Goal: Contribute content

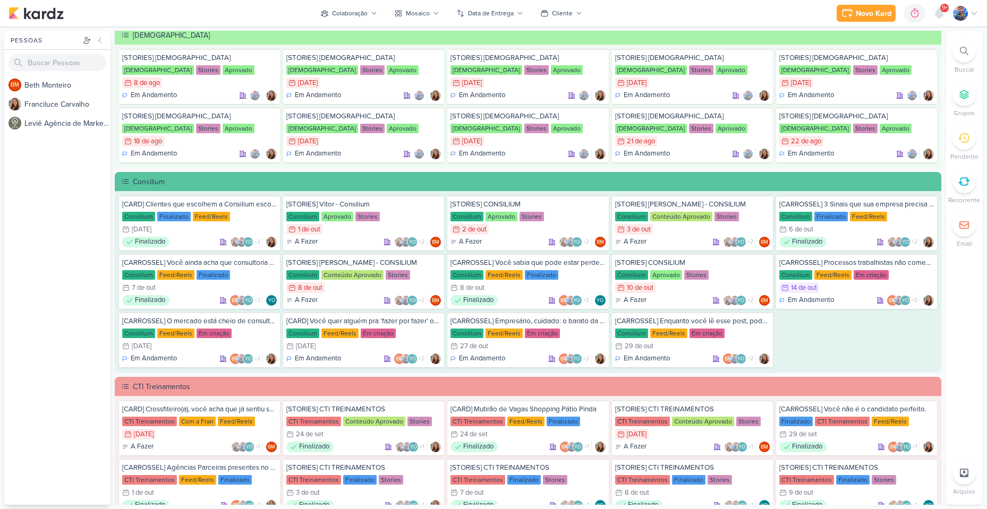
scroll to position [478, 0]
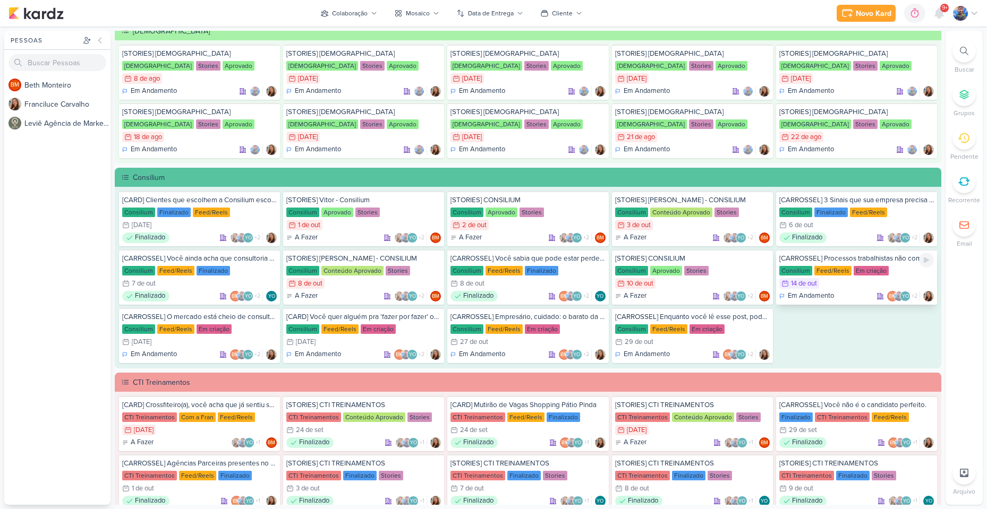
click at [872, 281] on div "14/10 [DATE]" at bounding box center [856, 283] width 155 height 11
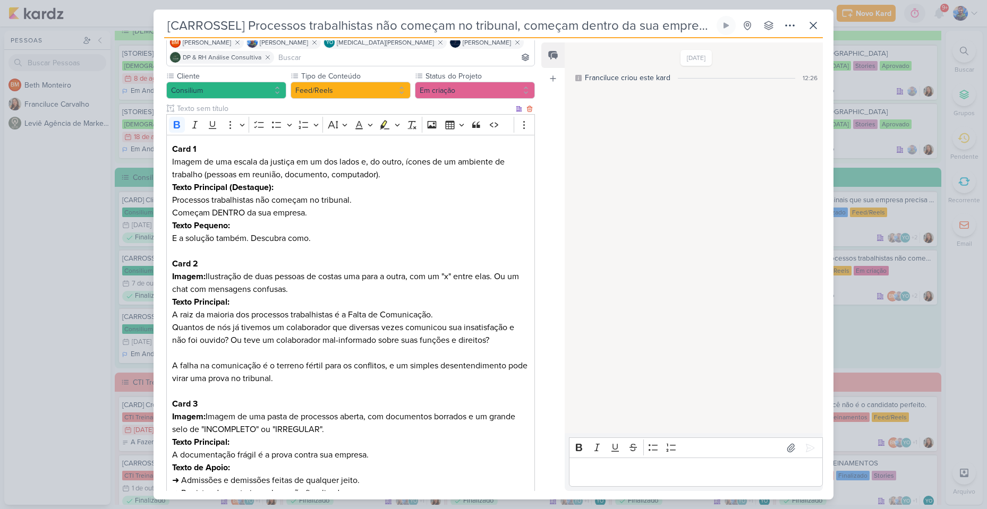
scroll to position [72, 0]
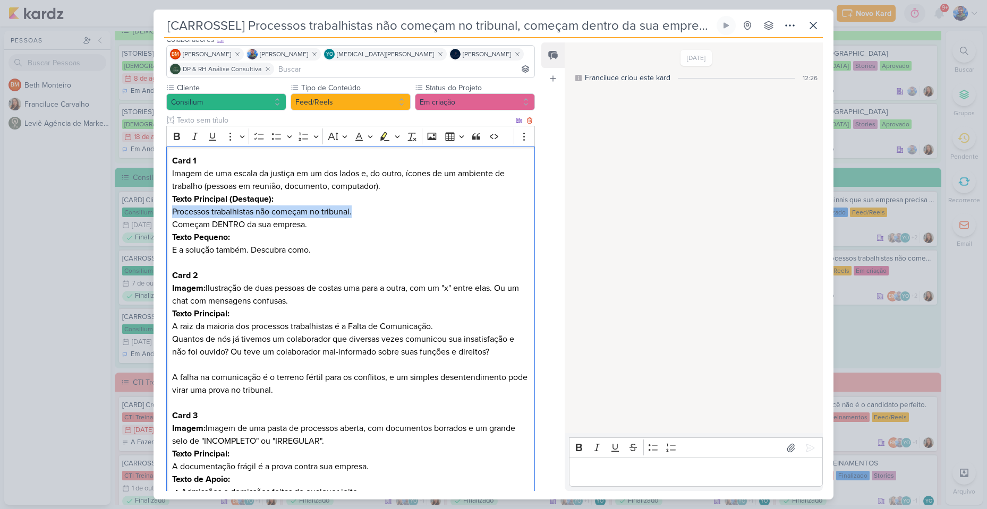
drag, startPoint x: 174, startPoint y: 210, endPoint x: 362, endPoint y: 213, distance: 188.5
click at [362, 213] on p "Texto Principal (Destaque): Processos trabalhistas não começam no tribunal. Com…" at bounding box center [350, 212] width 357 height 38
copy p "Processos trabalhistas não começam no tribunal."
drag, startPoint x: 171, startPoint y: 222, endPoint x: 308, endPoint y: 226, distance: 137.0
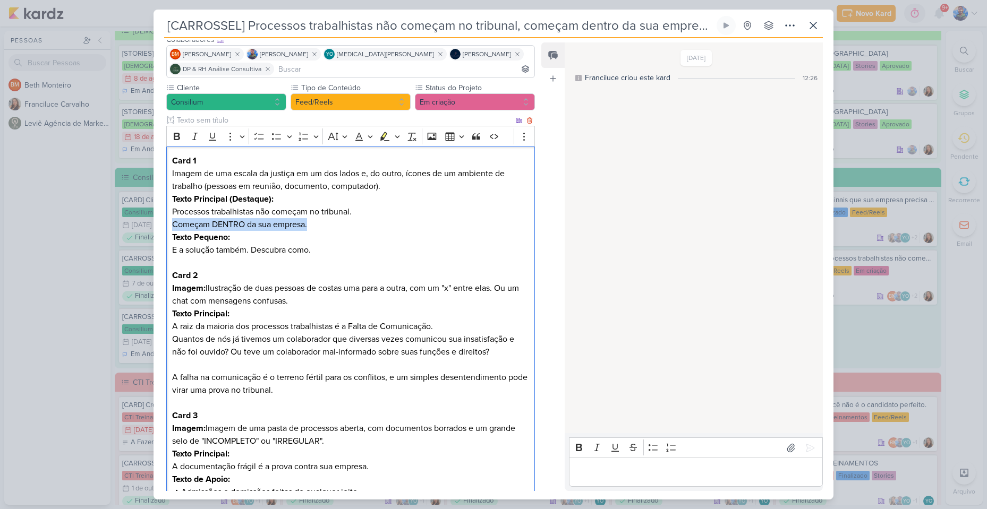
copy p "Começam DENTRO da sua empresa."
drag, startPoint x: 173, startPoint y: 249, endPoint x: 321, endPoint y: 249, distance: 148.1
click at [321, 249] on p "Texto Pequeno: E a solução também. Descubra como." at bounding box center [350, 250] width 357 height 38
copy p "E a solução também. Descubra como."
click at [334, 239] on p "Texto Pequeno: E a solução também. Descubra como." at bounding box center [350, 250] width 357 height 38
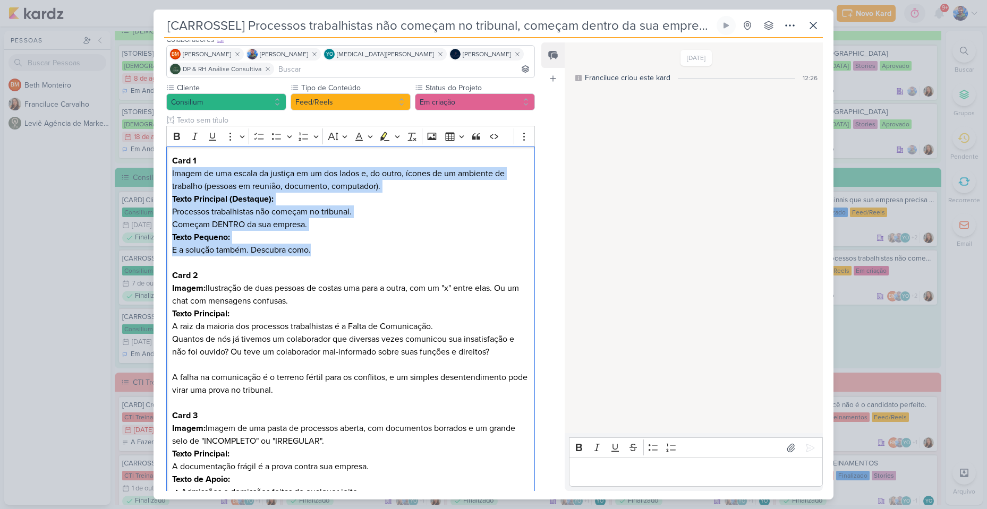
drag, startPoint x: 319, startPoint y: 253, endPoint x: 162, endPoint y: 170, distance: 176.9
click at [396, 139] on icon "Editor toolbar" at bounding box center [397, 136] width 5 height 11
click at [332, 156] on icon "Text highlight toolbar" at bounding box center [335, 154] width 10 height 9
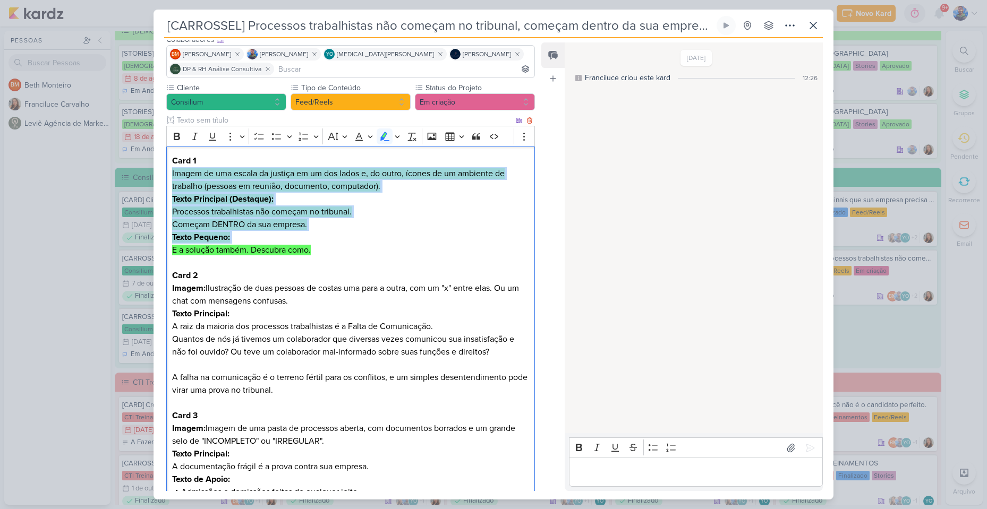
click at [341, 182] on mark "Imagem de uma escala da justiça em um dos lados e, do outro, ícones de um ambie…" at bounding box center [338, 179] width 332 height 23
click at [367, 191] on mark "Imagem de uma escala da justiça em um dos lados e, do outro, ícones de um ambie…" at bounding box center [338, 179] width 332 height 23
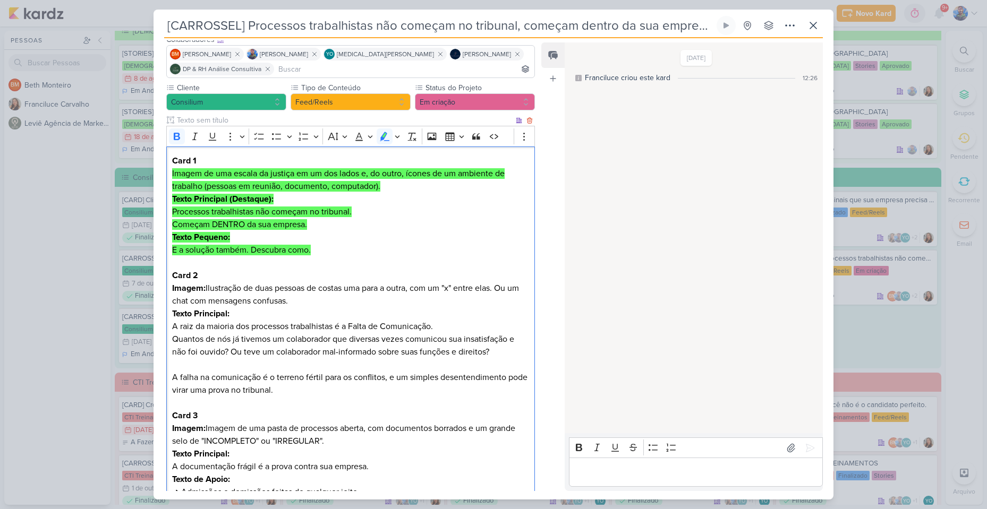
click at [431, 198] on p "Texto Principal (Destaque): Processos trabalhistas não começam no tribunal. Com…" at bounding box center [350, 212] width 357 height 38
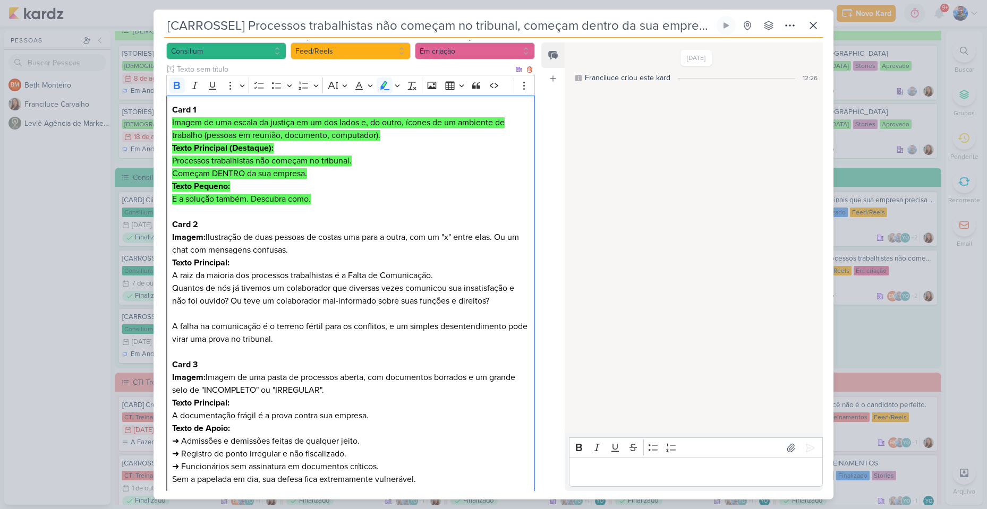
scroll to position [125, 0]
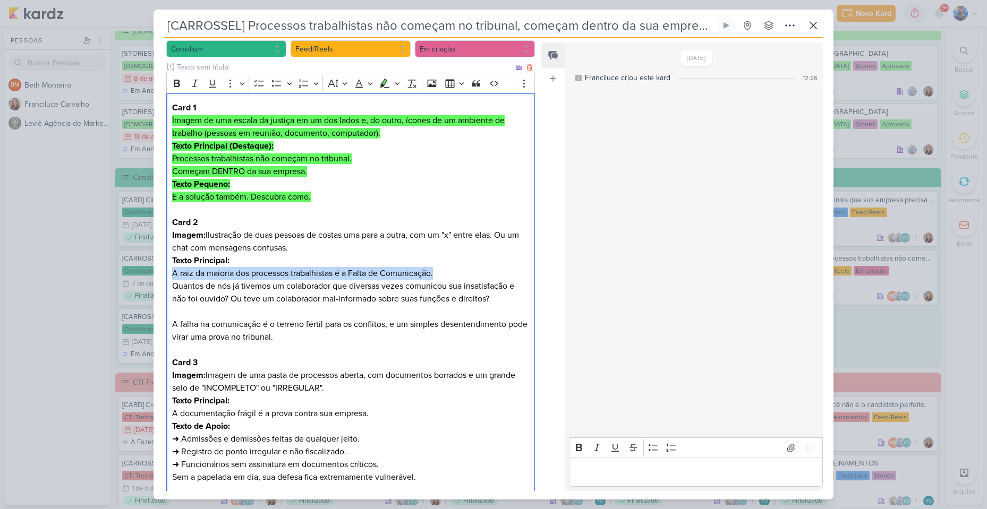
drag, startPoint x: 174, startPoint y: 273, endPoint x: 436, endPoint y: 279, distance: 261.8
click at [436, 279] on p "A raiz da maioria dos processos trabalhistas é a Falta de Comunicação. Quantos …" at bounding box center [350, 311] width 357 height 89
copy p "A raiz da maioria dos processos trabalhistas é a Falta de Comunicação."
drag, startPoint x: 173, startPoint y: 287, endPoint x: 481, endPoint y: 280, distance: 307.5
click at [481, 280] on p "A raiz da maioria dos processos trabalhistas é a Falta de Comunicação. Quantos …" at bounding box center [350, 311] width 357 height 89
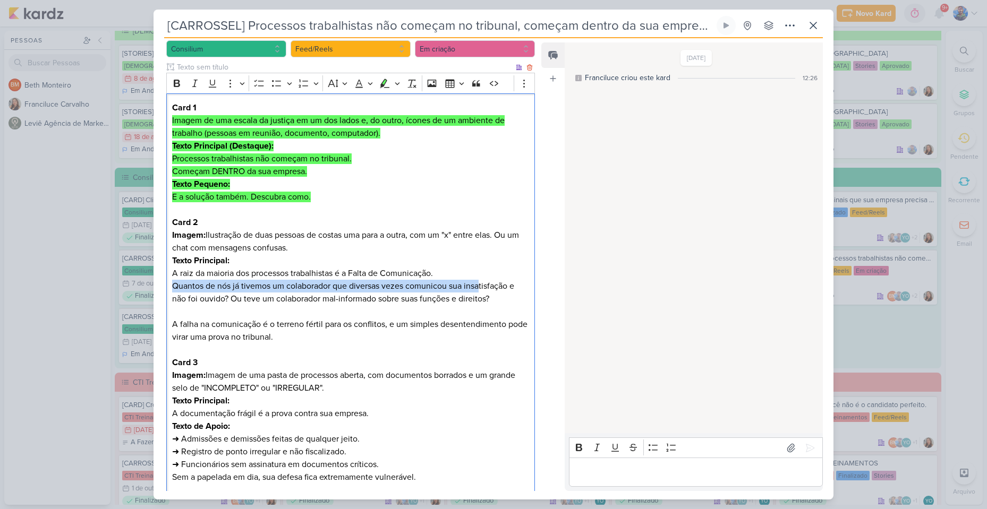
click at [174, 288] on p "A raiz da maioria dos processos trabalhistas é a Falta de Comunicação. Quantos …" at bounding box center [350, 311] width 357 height 89
drag, startPoint x: 172, startPoint y: 288, endPoint x: 507, endPoint y: 299, distance: 334.7
click at [507, 299] on p "A raiz da maioria dos processos trabalhistas é a Falta de Comunicação. Quantos …" at bounding box center [350, 311] width 357 height 89
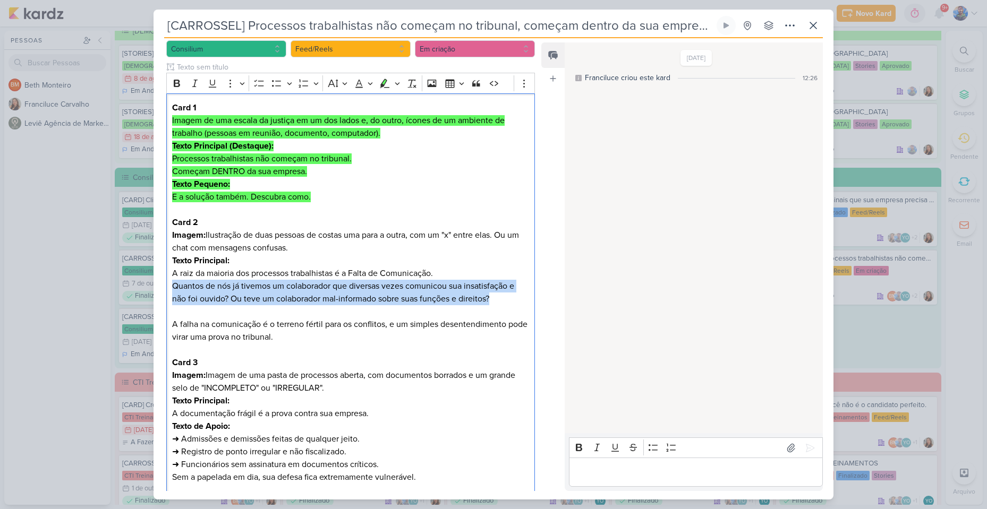
copy p "Quantos de nós já tivemos um colaborador que diversas vezes comunicou sua insat…"
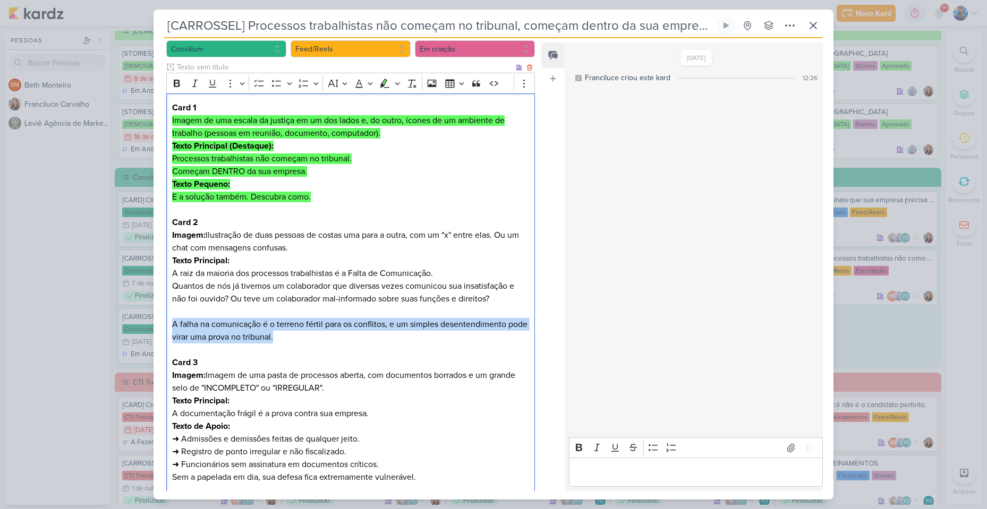
drag, startPoint x: 172, startPoint y: 327, endPoint x: 309, endPoint y: 342, distance: 137.3
click at [309, 342] on p "A raiz da maioria dos processos trabalhistas é a Falta de Comunicação. Quantos …" at bounding box center [350, 311] width 357 height 89
copy p "A falha na comunicação é o terreno fértil para os conflitos, e um simples desen…"
click at [345, 326] on p "A raiz da maioria dos processos trabalhistas é a Falta de Comunicação. Quantos …" at bounding box center [350, 311] width 357 height 89
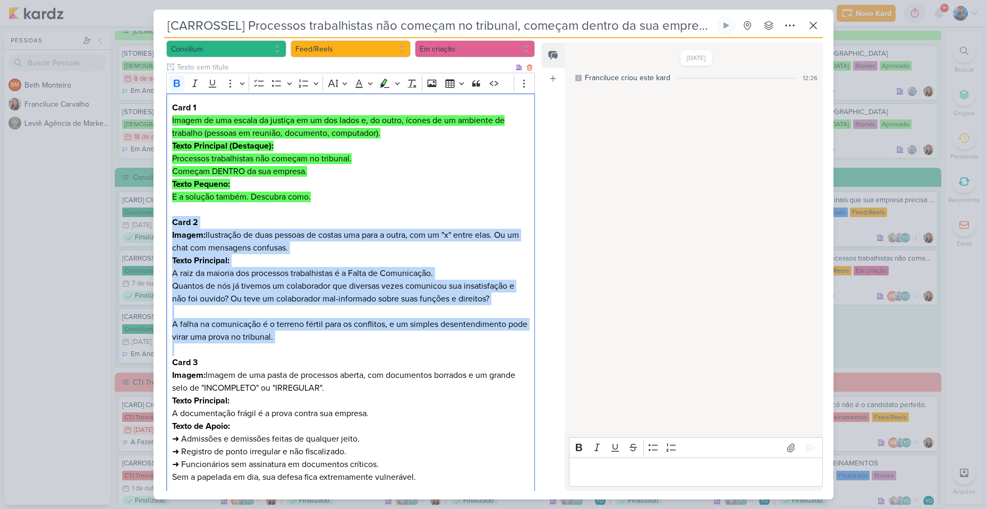
drag, startPoint x: 323, startPoint y: 344, endPoint x: 170, endPoint y: 225, distance: 194.5
click at [385, 83] on icon "Editor toolbar" at bounding box center [384, 83] width 11 height 11
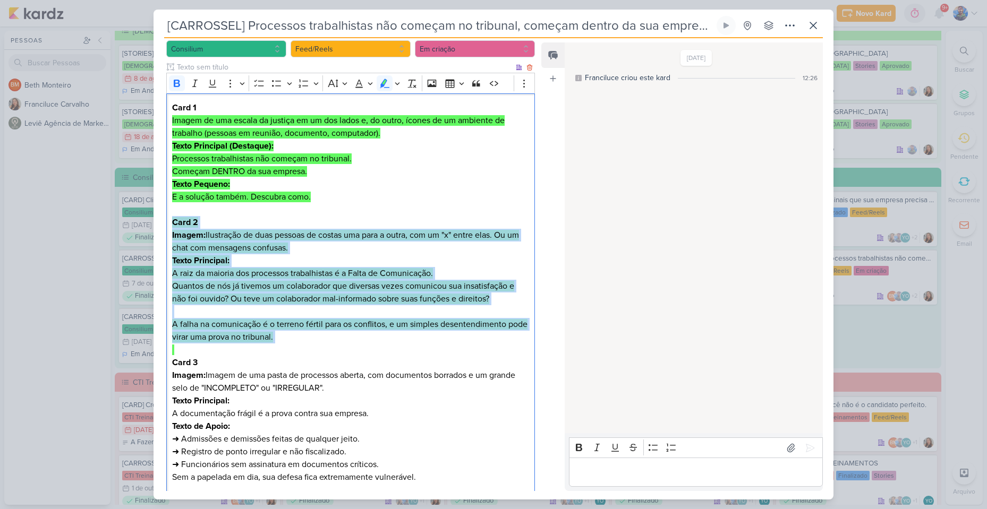
click at [305, 258] on p "Texto Principal:" at bounding box center [350, 260] width 357 height 13
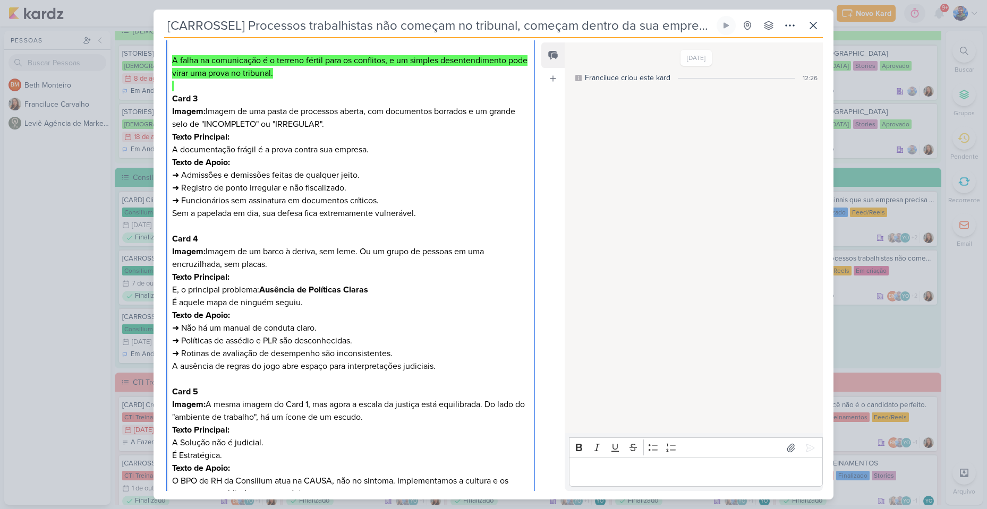
scroll to position [391, 0]
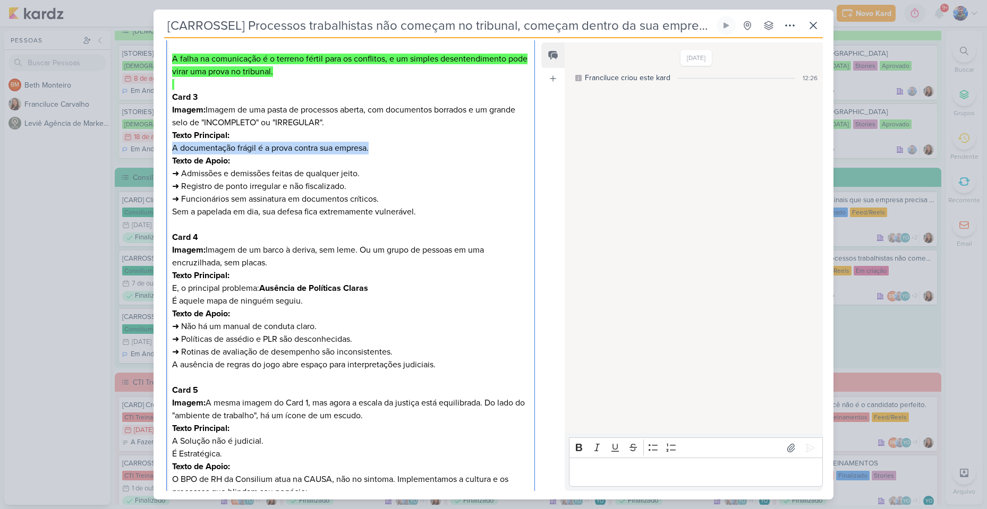
drag, startPoint x: 174, startPoint y: 152, endPoint x: 370, endPoint y: 149, distance: 196.0
click at [370, 149] on p "A documentação frágil é a prova contra sua empresa." at bounding box center [350, 148] width 357 height 13
copy p "A documentação frágil é a prova contra sua empresa."
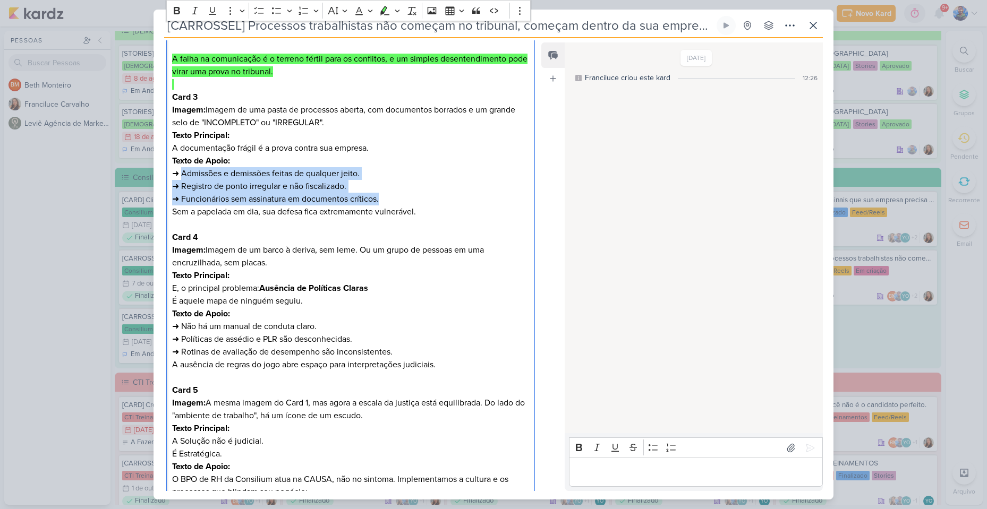
drag, startPoint x: 183, startPoint y: 174, endPoint x: 385, endPoint y: 198, distance: 203.7
click at [385, 198] on p "Texto de Apoio: ➜ Admissões e demissões feitas de qualquer jeito. ➜ Registro de…" at bounding box center [350, 187] width 357 height 64
click at [203, 182] on p "Texto de Apoio: ➜ Admissões e demissões feitas de qualquer jeito. ➜ Registro de…" at bounding box center [350, 187] width 357 height 64
click at [186, 168] on p "Texto de Apoio: ➜ Admissões e demissões feitas de qualquer jeito. ➜ Registro de…" at bounding box center [350, 187] width 357 height 64
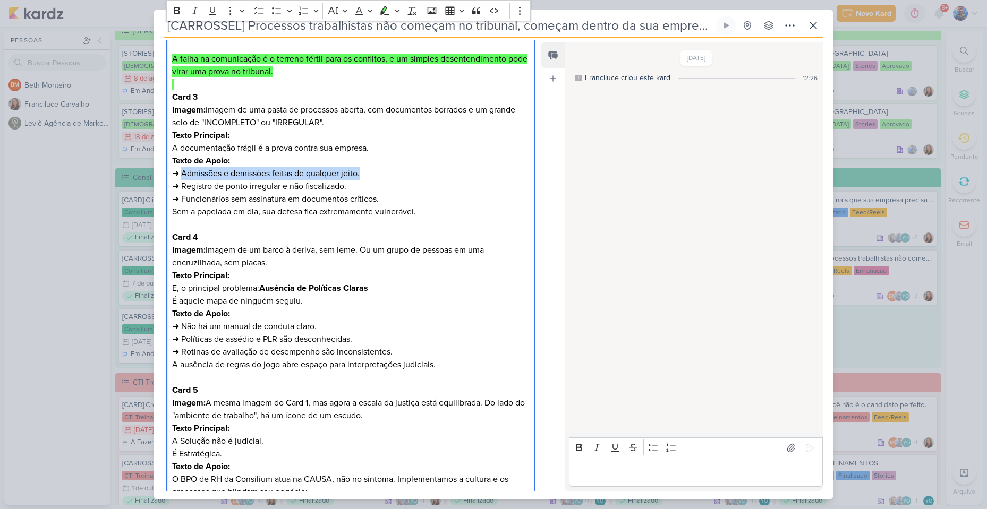
drag, startPoint x: 183, startPoint y: 170, endPoint x: 367, endPoint y: 170, distance: 184.3
click at [367, 170] on p "Texto de Apoio: ➜ Admissões e demissões feitas de qualquer jeito. ➜ Registro de…" at bounding box center [350, 187] width 357 height 64
copy p "Admissões e demissões feitas de qualquer jeito."
drag, startPoint x: 181, startPoint y: 185, endPoint x: 347, endPoint y: 182, distance: 166.2
click at [347, 182] on p "Texto de Apoio: ➜ Admissões e demissões feitas de qualquer jeito. ➜ Registro de…" at bounding box center [350, 187] width 357 height 64
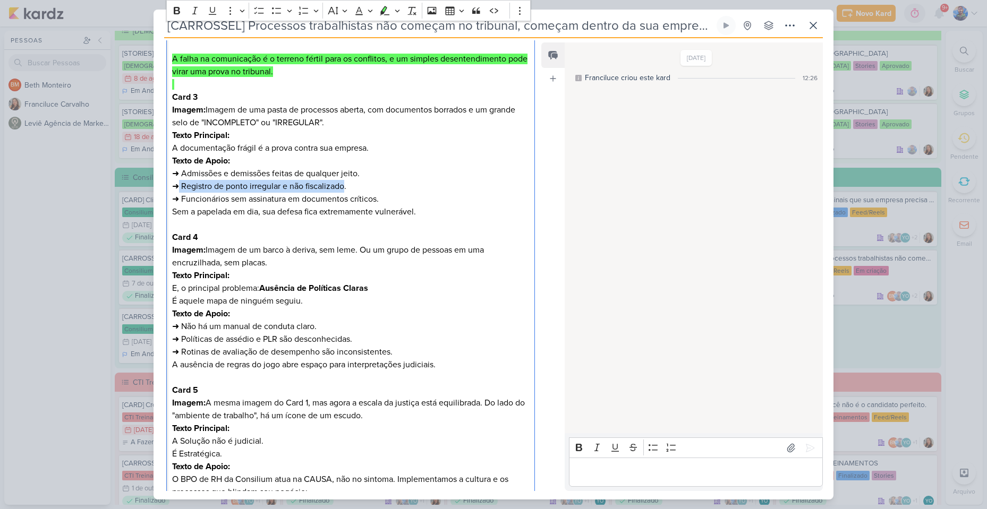
click at [183, 186] on p "Texto de Apoio: ➜ Admissões e demissões feitas de qualquer jeito. ➜ Registro de…" at bounding box center [350, 187] width 357 height 64
drag, startPoint x: 183, startPoint y: 186, endPoint x: 354, endPoint y: 185, distance: 171.0
click at [354, 185] on p "Texto de Apoio: ➜ Admissões e demissões feitas de qualquer jeito. ➜ Registro de…" at bounding box center [350, 187] width 357 height 64
copy p "Registro de ponto irregular e não fiscalizado."
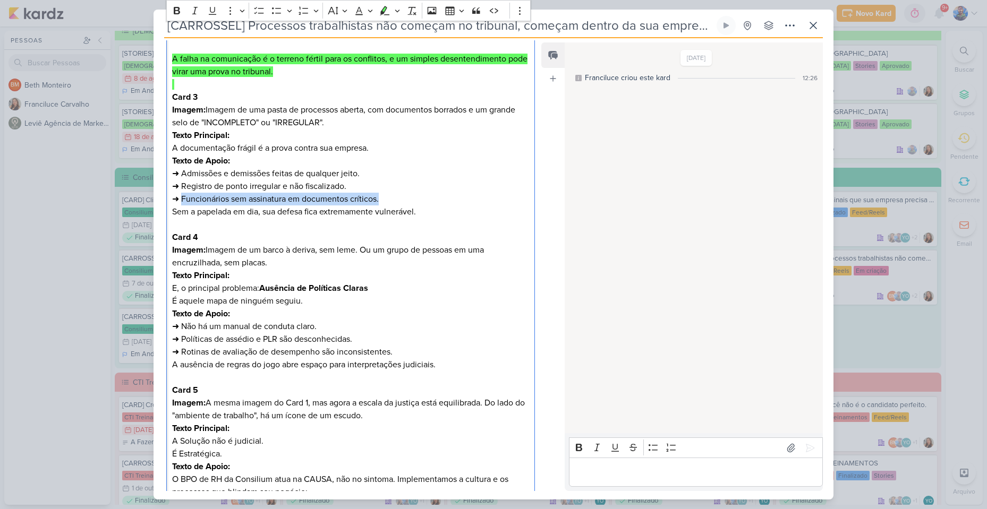
drag, startPoint x: 184, startPoint y: 197, endPoint x: 381, endPoint y: 202, distance: 197.1
click at [381, 202] on p "Texto de Apoio: ➜ Admissões e demissões feitas de qualquer jeito. ➜ Registro de…" at bounding box center [350, 187] width 357 height 64
copy p "Funcionários sem assinatura em documentos críticos."
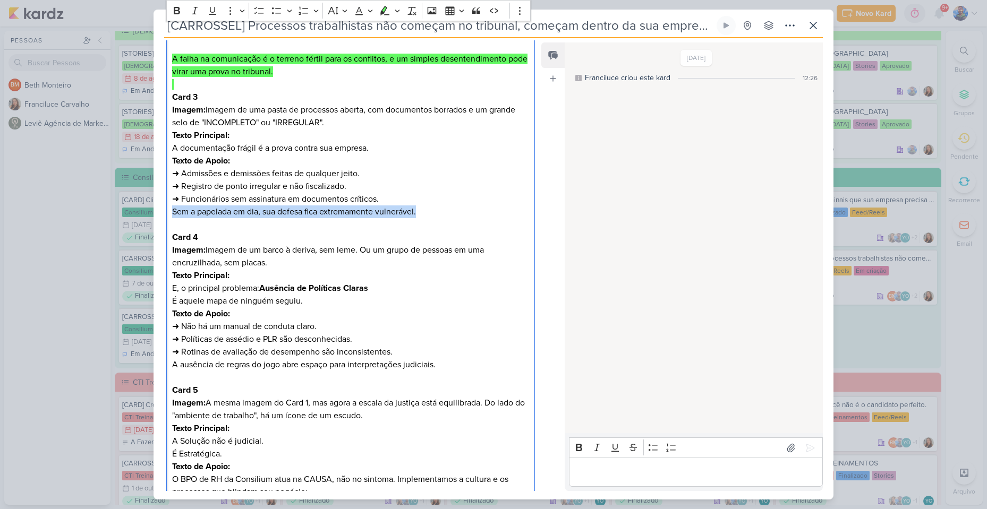
drag, startPoint x: 170, startPoint y: 212, endPoint x: 419, endPoint y: 216, distance: 249.6
click at [419, 216] on div "Card 1 Imagem de uma escala da justiça em um dos lados e, do outro, ícones de u…" at bounding box center [350, 263] width 369 height 870
click at [349, 215] on p "Texto de Apoio: ➜ Admissões e demissões feitas de qualquer jeito. ➜ Registro de…" at bounding box center [350, 187] width 357 height 64
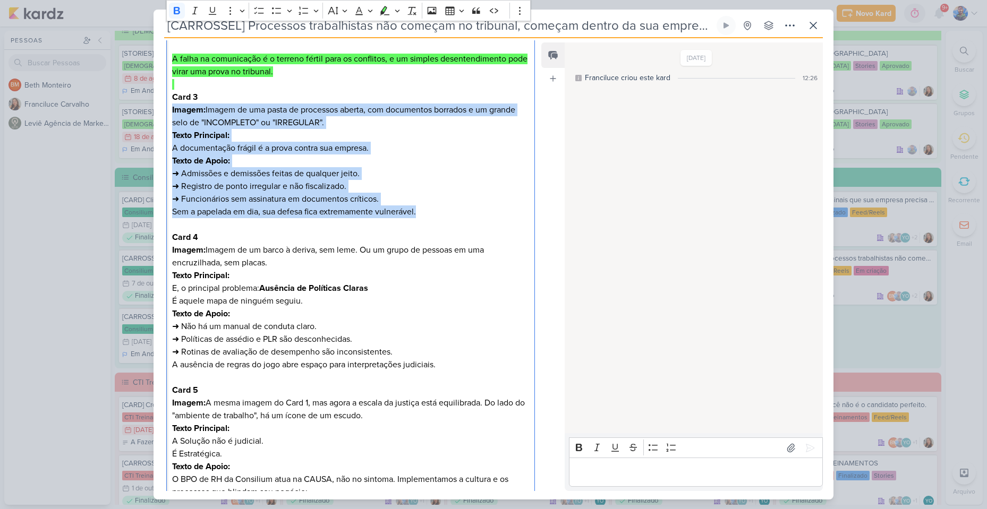
drag, startPoint x: 425, startPoint y: 213, endPoint x: 172, endPoint y: 109, distance: 273.8
click at [172, 109] on div "Card 1 Imagem de uma escala da justiça em um dos lados e, do outro, ícones de u…" at bounding box center [350, 263] width 369 height 870
click at [387, 10] on icon "Editor toolbar" at bounding box center [384, 10] width 11 height 11
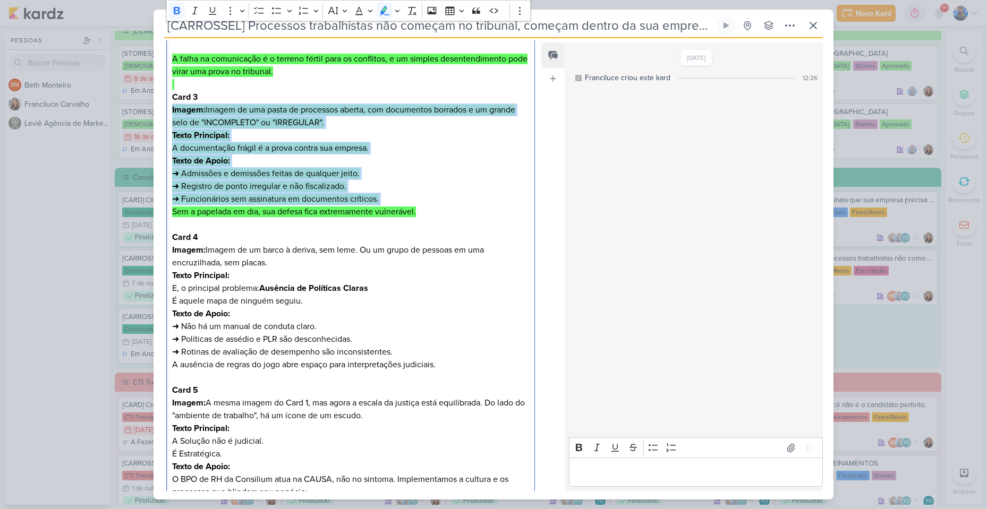
click at [358, 109] on mark "Imagem: Imagem de uma pasta de processos aberta, com documentos borrados e um g…" at bounding box center [343, 116] width 343 height 23
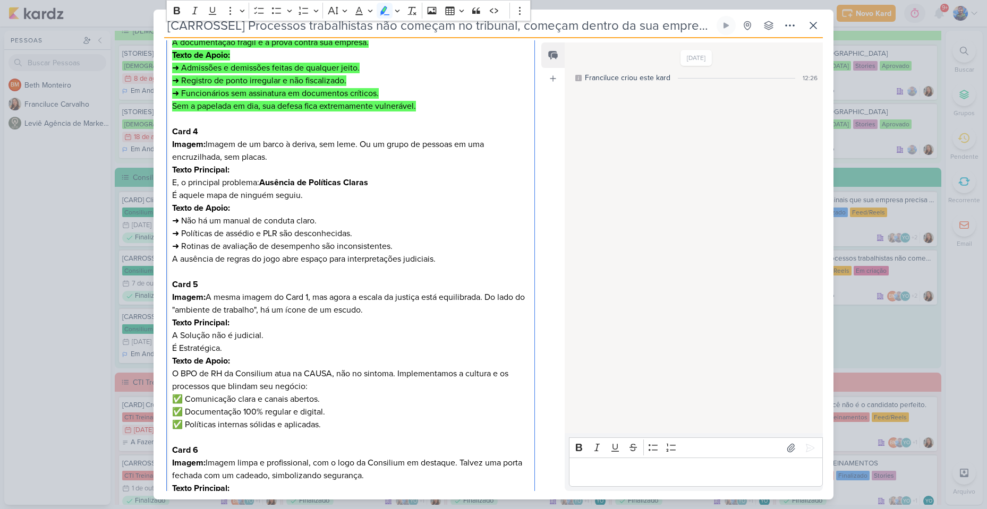
scroll to position [444, 0]
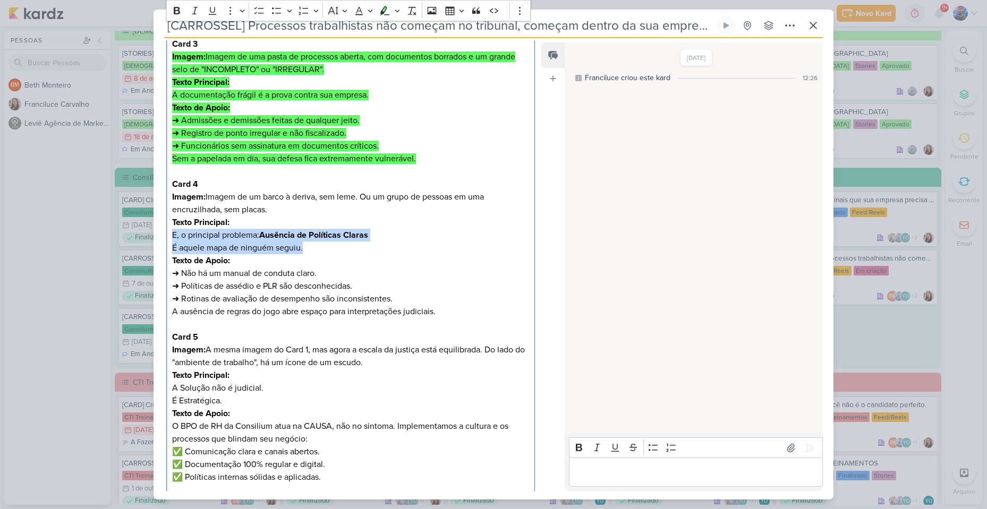
drag, startPoint x: 173, startPoint y: 237, endPoint x: 394, endPoint y: 249, distance: 221.2
click at [394, 249] on div "Card 1 Imagem de uma escala da justiça em um dos lados e, do outro, ícones de u…" at bounding box center [350, 210] width 369 height 870
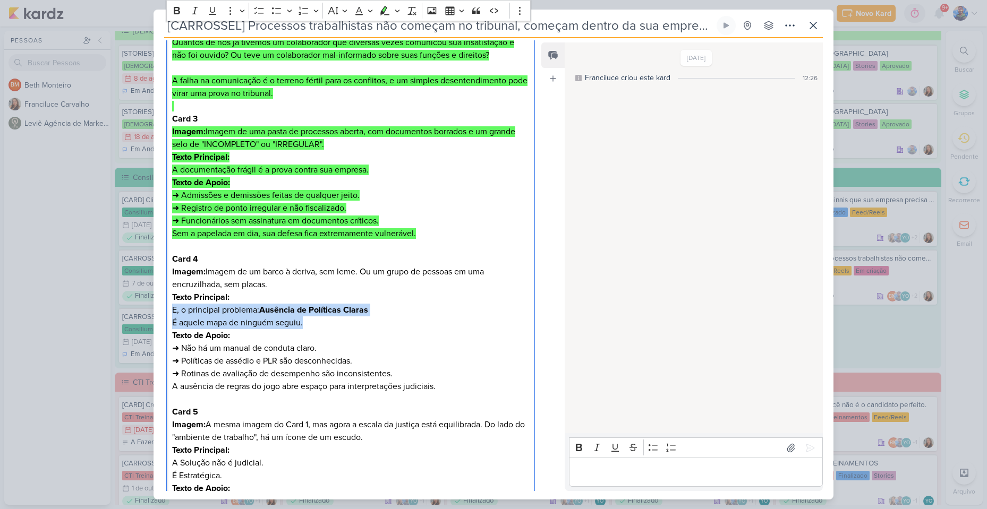
scroll to position [391, 0]
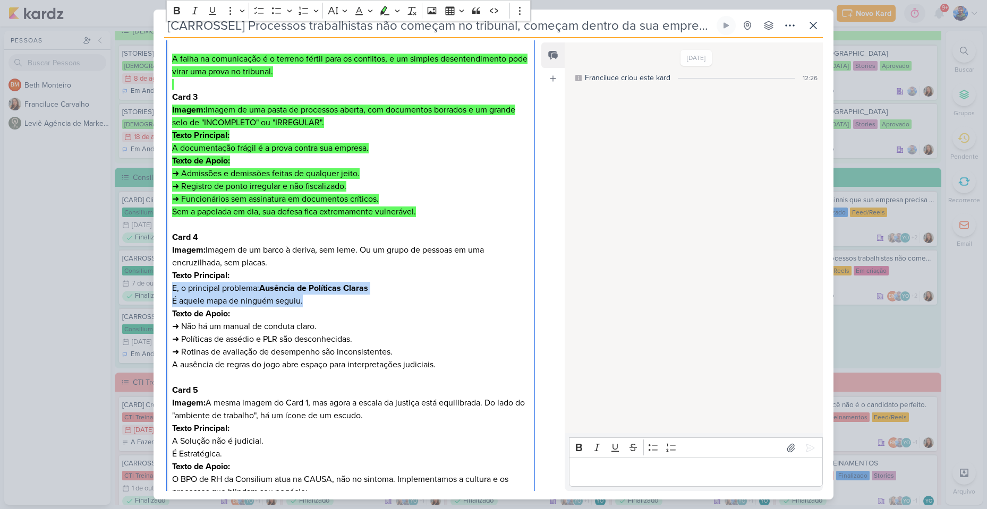
click at [271, 293] on strong "Ausência de Políticas Claras" at bounding box center [313, 288] width 109 height 11
drag, startPoint x: 172, startPoint y: 286, endPoint x: 374, endPoint y: 291, distance: 202.4
click at [374, 291] on p "E, o principal problema: Ausência de Políticas Claras" at bounding box center [350, 288] width 357 height 13
drag, startPoint x: 306, startPoint y: 304, endPoint x: 175, endPoint y: 301, distance: 131.7
click at [174, 301] on p "É aquele mapa de ninguém seguiu." at bounding box center [350, 301] width 357 height 13
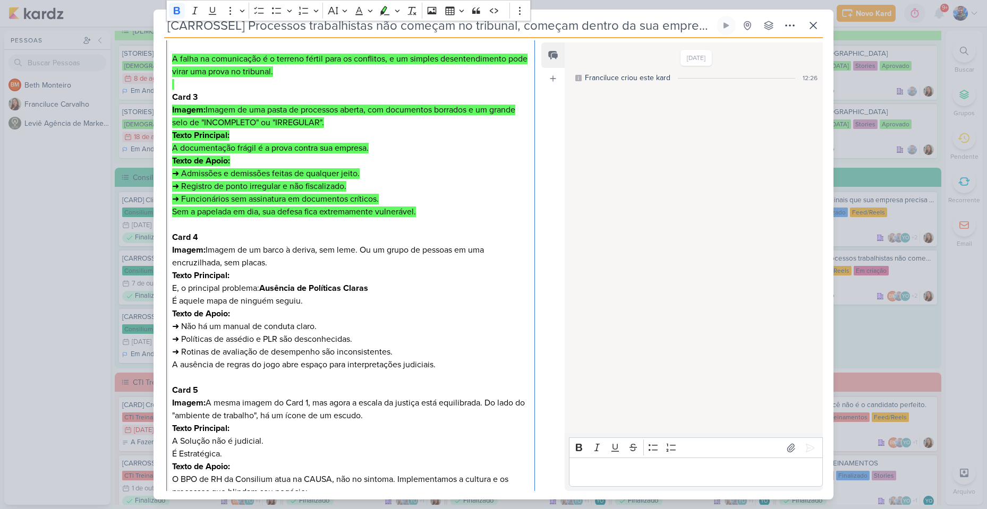
click at [336, 290] on strong "Ausência de Políticas Claras" at bounding box center [313, 288] width 109 height 11
drag, startPoint x: 312, startPoint y: 301, endPoint x: 168, endPoint y: 287, distance: 144.0
click at [168, 287] on div "Card 1 Imagem de uma escala da justiça em um dos lados e, do outro, ícones de u…" at bounding box center [350, 263] width 369 height 870
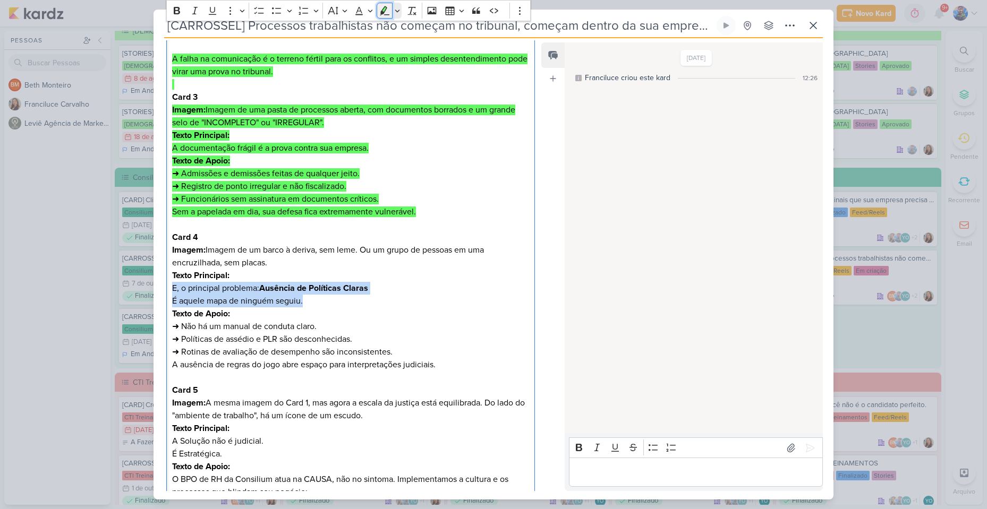
click at [388, 8] on icon "Editor toolbar" at bounding box center [384, 10] width 11 height 11
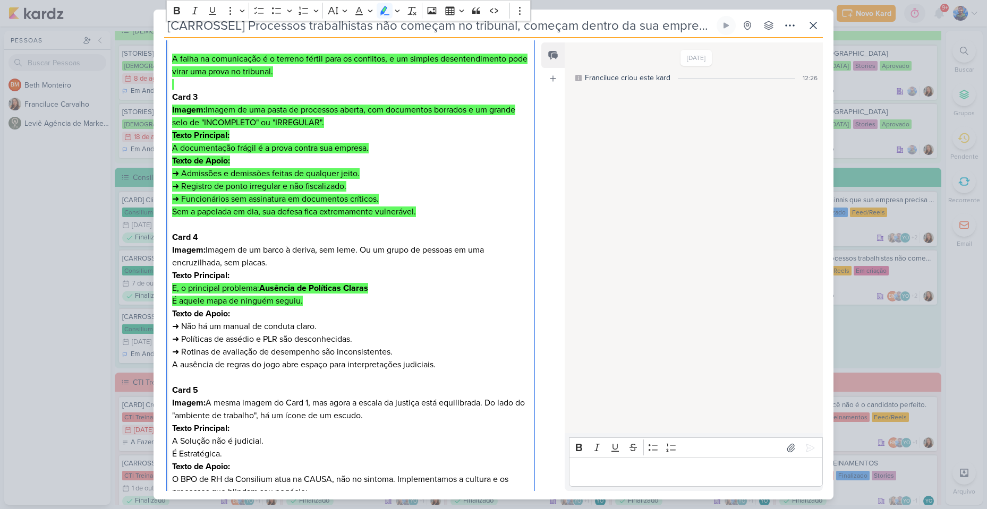
click at [309, 325] on p "Texto de Apoio: ➜ Não há um manual de conduta claro. ➜ Políticas de assédio e P…" at bounding box center [350, 339] width 357 height 64
drag, startPoint x: 182, startPoint y: 322, endPoint x: 318, endPoint y: 331, distance: 136.2
click at [318, 331] on p "Texto de Apoio: ➜ Não há um manual de conduta claro. ➜ Políticas de assédio e P…" at bounding box center [350, 339] width 357 height 64
drag, startPoint x: 182, startPoint y: 341, endPoint x: 366, endPoint y: 345, distance: 183.8
click at [366, 345] on p "Texto de Apoio: ➜ Não há um manual de conduta claro. ➜ Políticas de assédio e P…" at bounding box center [350, 339] width 357 height 64
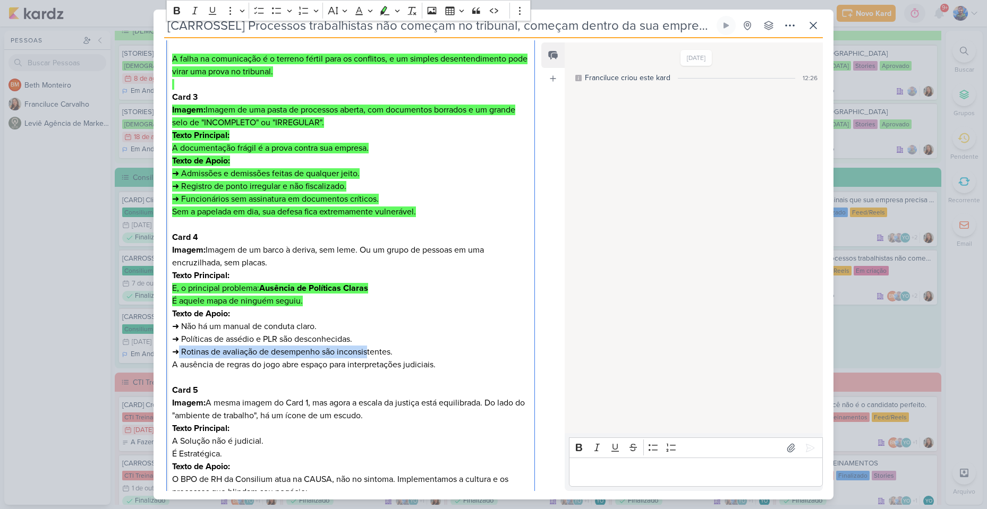
drag, startPoint x: 181, startPoint y: 353, endPoint x: 366, endPoint y: 357, distance: 185.4
click at [369, 357] on p "Texto de Apoio: ➜ Não há um manual de conduta claro. ➜ Políticas de assédio e P…" at bounding box center [350, 339] width 357 height 64
click at [184, 354] on p "Texto de Apoio: ➜ Não há um manual de conduta claro. ➜ Políticas de assédio e P…" at bounding box center [350, 339] width 357 height 64
drag, startPoint x: 182, startPoint y: 353, endPoint x: 396, endPoint y: 355, distance: 213.5
click at [396, 355] on p "Texto de Apoio: ➜ Não há um manual de conduta claro. ➜ Políticas de assédio e P…" at bounding box center [350, 339] width 357 height 64
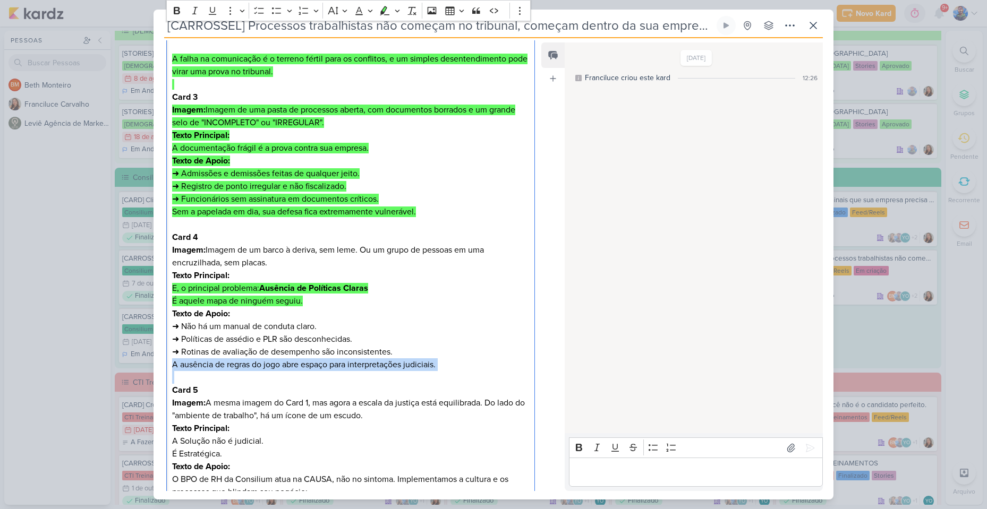
drag, startPoint x: 174, startPoint y: 368, endPoint x: 504, endPoint y: 374, distance: 330.3
click at [504, 374] on div "Card 1 Imagem de uma escala da justiça em um dos lados e, do outro, ícones de u…" at bounding box center [350, 263] width 369 height 870
click at [463, 367] on p "Texto de Apoio: ➜ Não há um manual de conduta claro. ➜ Políticas de assédio e P…" at bounding box center [350, 339] width 357 height 64
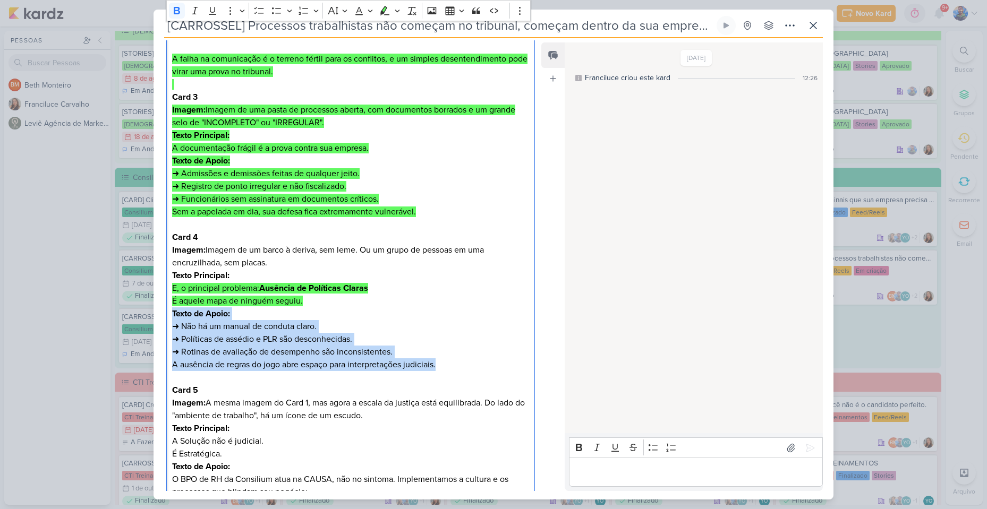
drag, startPoint x: 448, startPoint y: 367, endPoint x: 173, endPoint y: 312, distance: 281.1
click at [173, 312] on p "Texto de Apoio: ➜ Não há um manual de conduta claro. ➜ Políticas de assédio e P…" at bounding box center [350, 339] width 357 height 64
click at [385, 10] on icon "Editor toolbar" at bounding box center [385, 10] width 10 height 9
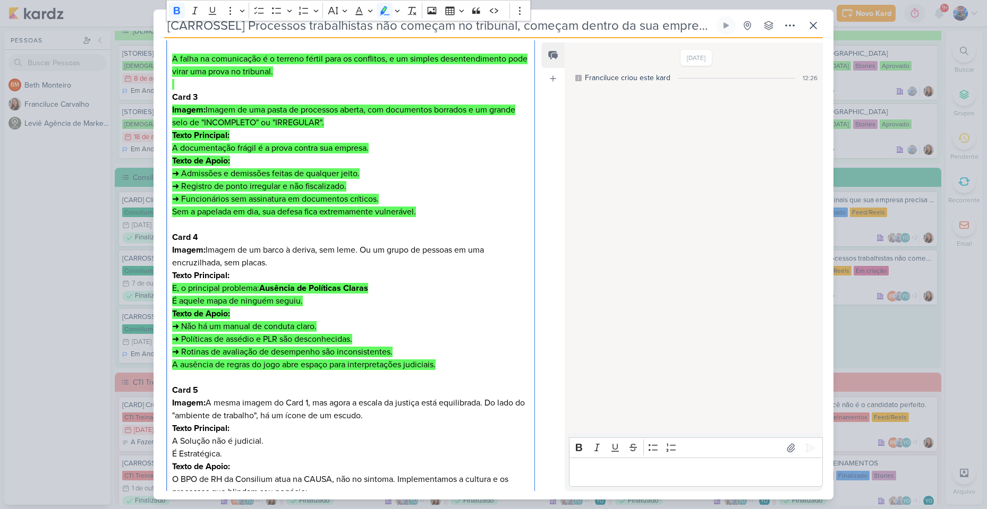
click at [442, 261] on p "Imagem: Imagem de um barco à deriva, sem leme. Ou um grupo de pessoas em uma en…" at bounding box center [350, 256] width 357 height 25
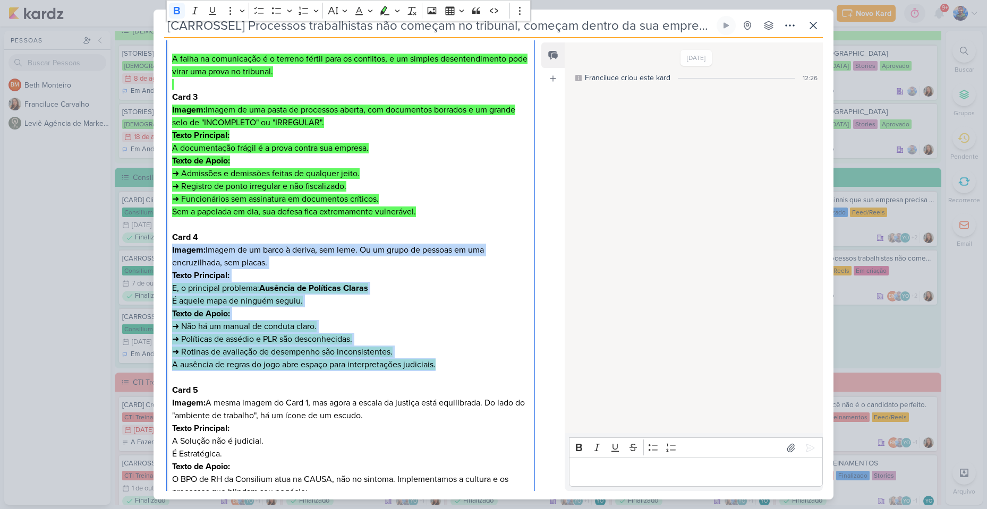
drag, startPoint x: 169, startPoint y: 247, endPoint x: 449, endPoint y: 370, distance: 305.3
click at [449, 370] on div "Card 1 Imagem de uma escala da justiça em um dos lados e, do outro, ícones de u…" at bounding box center [350, 263] width 369 height 870
click at [388, 15] on icon "Editor toolbar" at bounding box center [384, 10] width 11 height 11
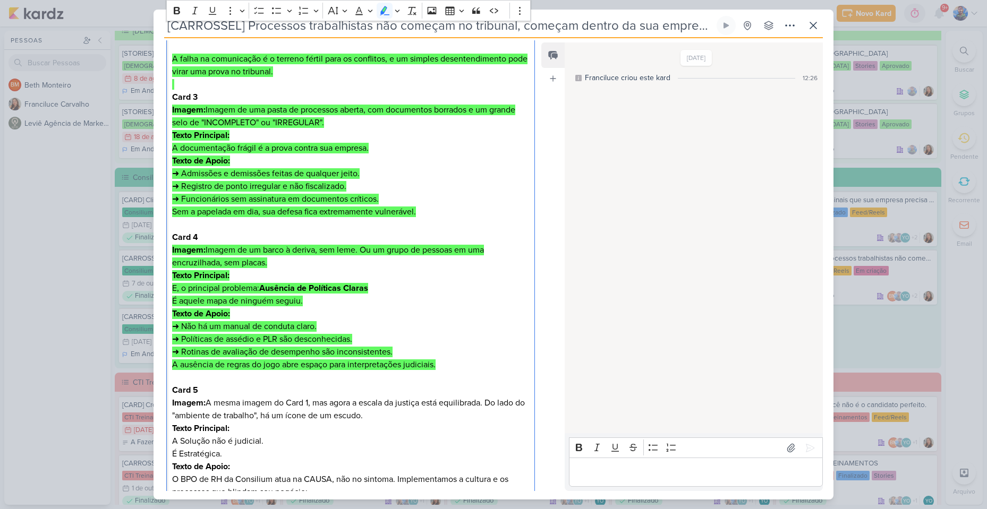
click at [360, 200] on mark "➜ Funcionários sem assinatura em documentos críticos." at bounding box center [275, 199] width 207 height 11
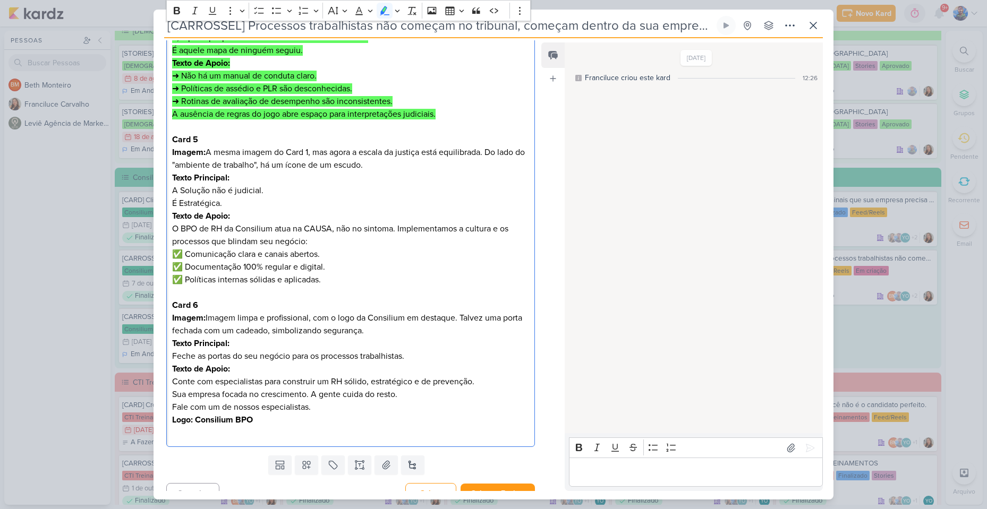
scroll to position [656, 0]
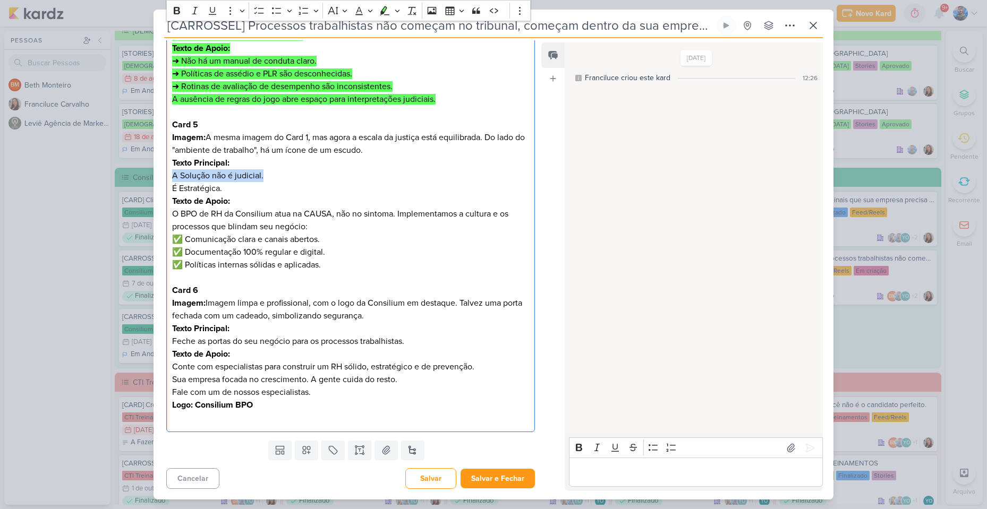
drag, startPoint x: 173, startPoint y: 174, endPoint x: 268, endPoint y: 176, distance: 95.1
click at [268, 176] on p "Texto Principal: A Solução não é judicial. É Estratégica." at bounding box center [350, 176] width 357 height 38
drag, startPoint x: 174, startPoint y: 187, endPoint x: 222, endPoint y: 190, distance: 48.4
click at [222, 190] on p "Texto Principal: A Solução não é judicial. É Estratégica." at bounding box center [350, 176] width 357 height 38
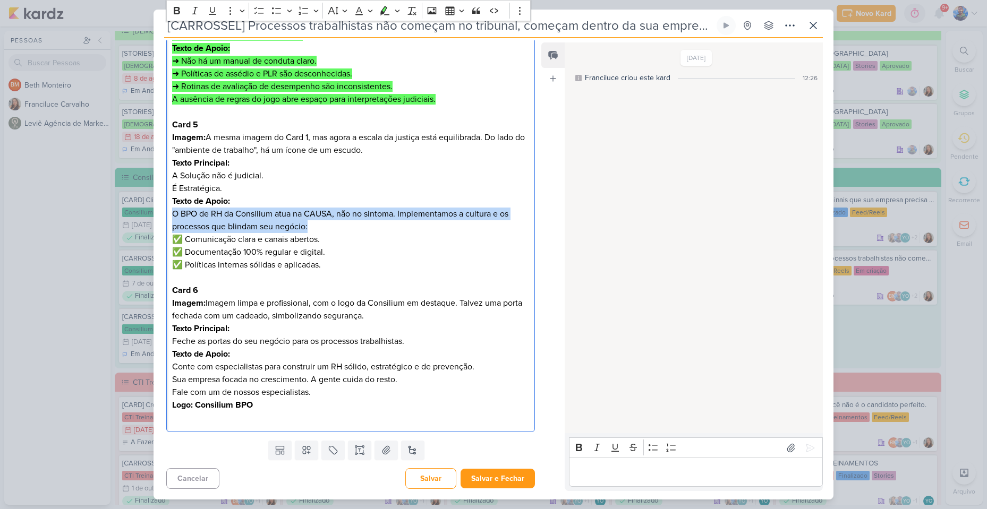
drag, startPoint x: 172, startPoint y: 211, endPoint x: 393, endPoint y: 225, distance: 221.9
click at [393, 225] on p "Texto de Apoio: O BPO de RH da Consilium atua na CAUSA, não no sintoma. Impleme…" at bounding box center [350, 233] width 357 height 76
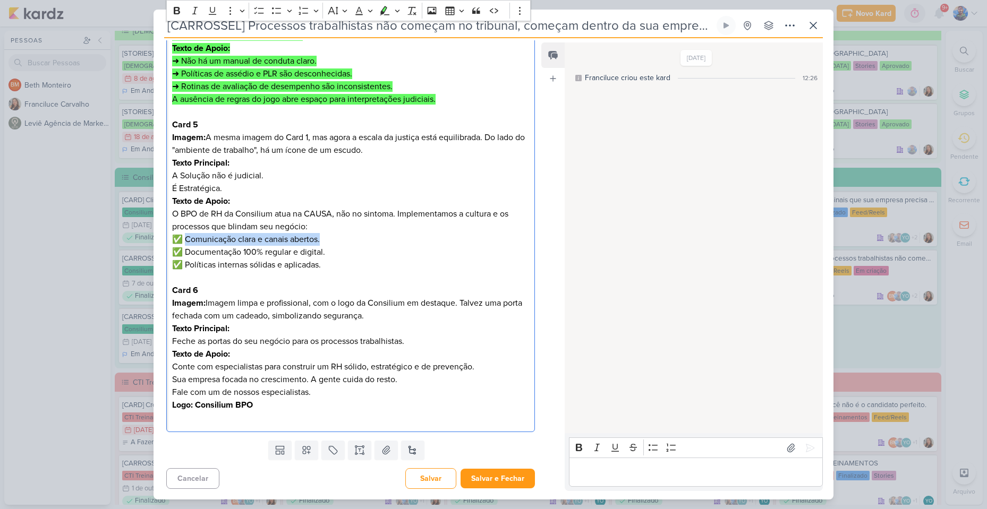
drag, startPoint x: 187, startPoint y: 238, endPoint x: 321, endPoint y: 242, distance: 134.4
click at [321, 242] on p "Texto de Apoio: O BPO de RH da Consilium atua na CAUSA, não no sintoma. Impleme…" at bounding box center [350, 233] width 357 height 76
drag, startPoint x: 185, startPoint y: 252, endPoint x: 326, endPoint y: 258, distance: 140.8
click at [326, 258] on p "Texto de Apoio: O BPO de RH da Consilium atua na CAUSA, não no sintoma. Impleme…" at bounding box center [350, 233] width 357 height 76
drag, startPoint x: 188, startPoint y: 264, endPoint x: 321, endPoint y: 268, distance: 133.3
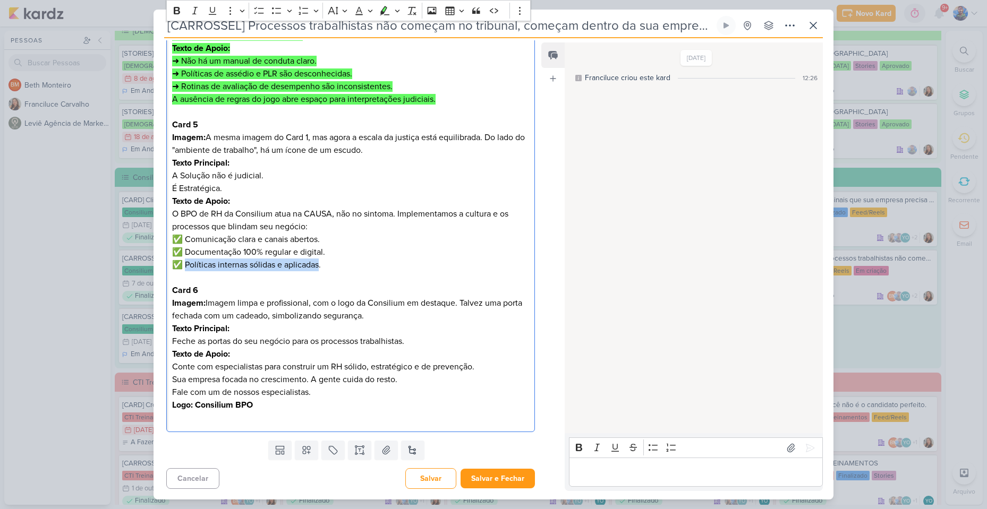
click at [321, 268] on p "Texto de Apoio: O BPO de RH da Consilium atua na CAUSA, não no sintoma. Impleme…" at bounding box center [350, 233] width 357 height 76
drag, startPoint x: 322, startPoint y: 267, endPoint x: 187, endPoint y: 260, distance: 134.5
click at [187, 260] on p "Texto de Apoio: O BPO de RH da Consilium atua na CAUSA, não no sintoma. Impleme…" at bounding box center [350, 233] width 357 height 76
click at [332, 273] on p "Editor editing area: main" at bounding box center [350, 277] width 357 height 13
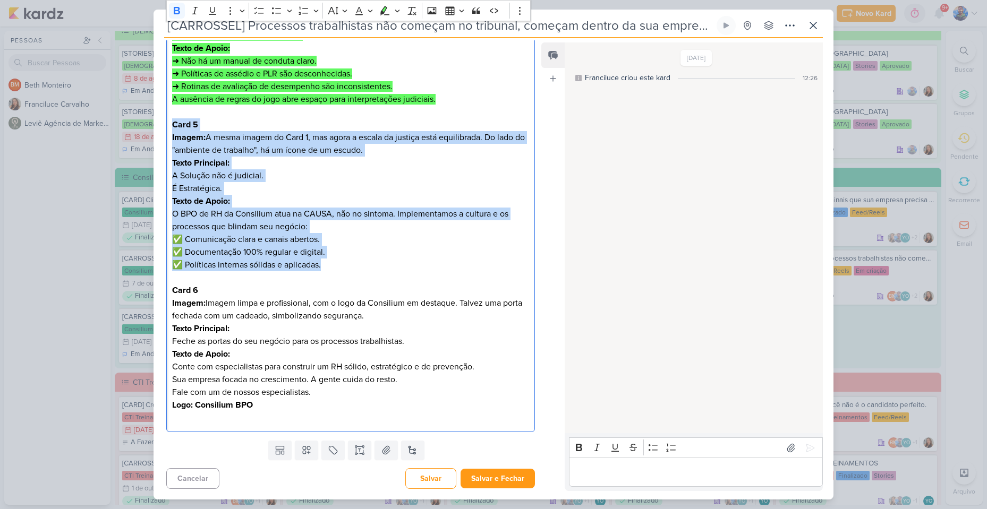
drag, startPoint x: 322, startPoint y: 264, endPoint x: 161, endPoint y: 123, distance: 214.8
click at [383, 8] on icon "Editor toolbar" at bounding box center [385, 10] width 10 height 9
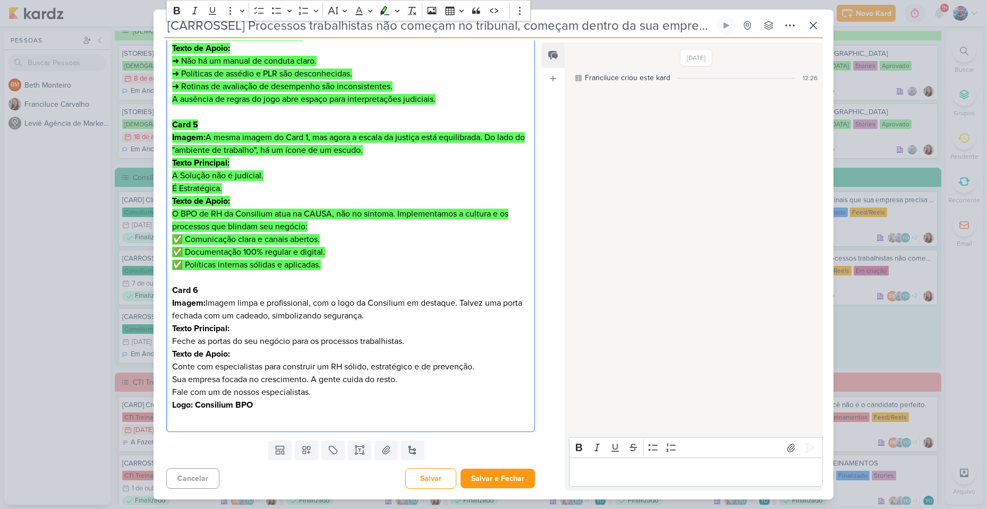
click at [235, 274] on p "Editor editing area: main" at bounding box center [350, 277] width 357 height 13
drag, startPoint x: 173, startPoint y: 339, endPoint x: 419, endPoint y: 343, distance: 246.9
click at [419, 343] on p "Texto Principal: Feche as portas do seu negócio para os processos trabalhistas." at bounding box center [350, 334] width 357 height 25
drag, startPoint x: 174, startPoint y: 369, endPoint x: 479, endPoint y: 371, distance: 304.8
click at [479, 371] on p "Texto de Apoio: Conte com especialistas para construir um RH sólido, estratégic…" at bounding box center [350, 367] width 357 height 38
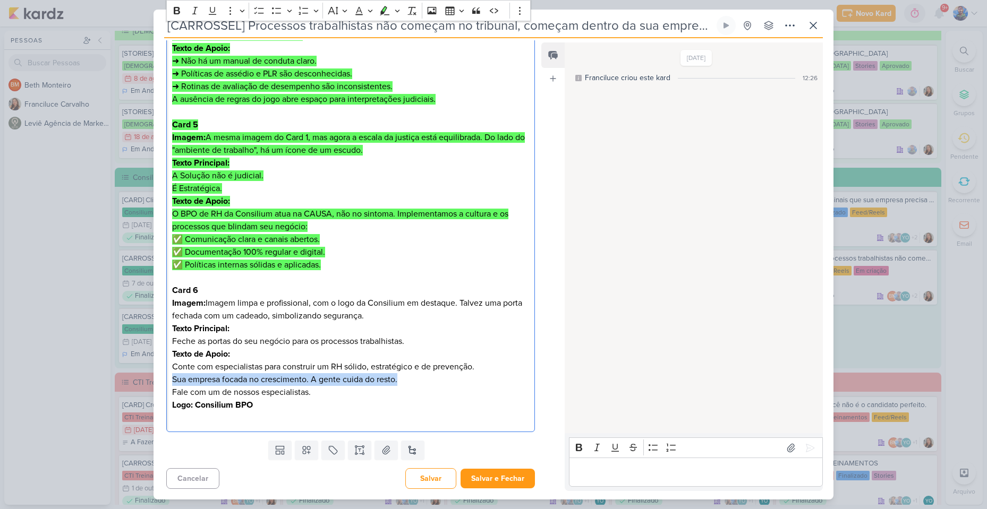
drag, startPoint x: 173, startPoint y: 378, endPoint x: 416, endPoint y: 377, distance: 242.7
click at [416, 377] on p "Texto de Apoio: Conte com especialistas para construir um RH sólido, estratégic…" at bounding box center [350, 367] width 357 height 38
drag, startPoint x: 172, startPoint y: 394, endPoint x: 316, endPoint y: 397, distance: 145.0
click at [316, 397] on p "Fale com um de nossos especialistas." at bounding box center [350, 392] width 357 height 13
click at [327, 391] on p "Fale com um de nossos especialistas." at bounding box center [350, 392] width 357 height 13
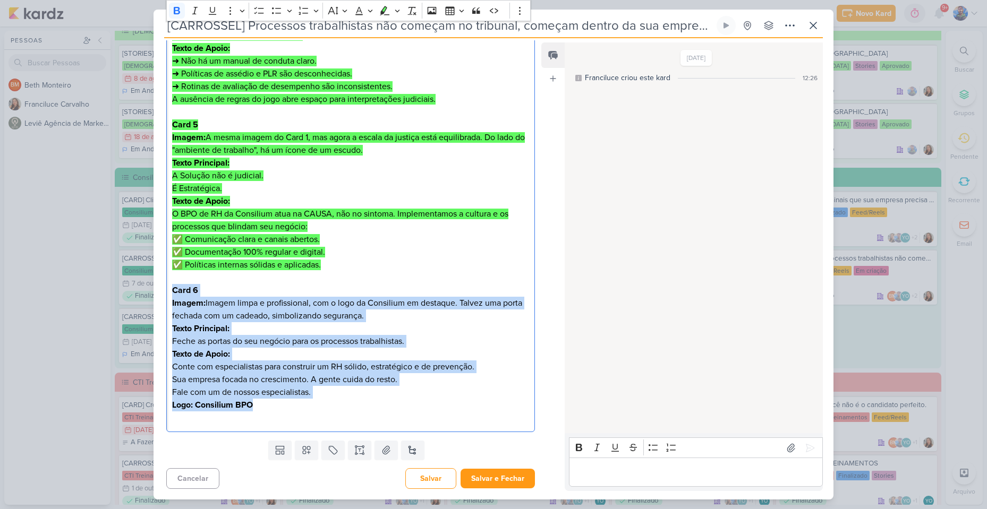
drag, startPoint x: 303, startPoint y: 407, endPoint x: 170, endPoint y: 286, distance: 178.9
click at [385, 12] on icon "Editor toolbar" at bounding box center [384, 10] width 11 height 11
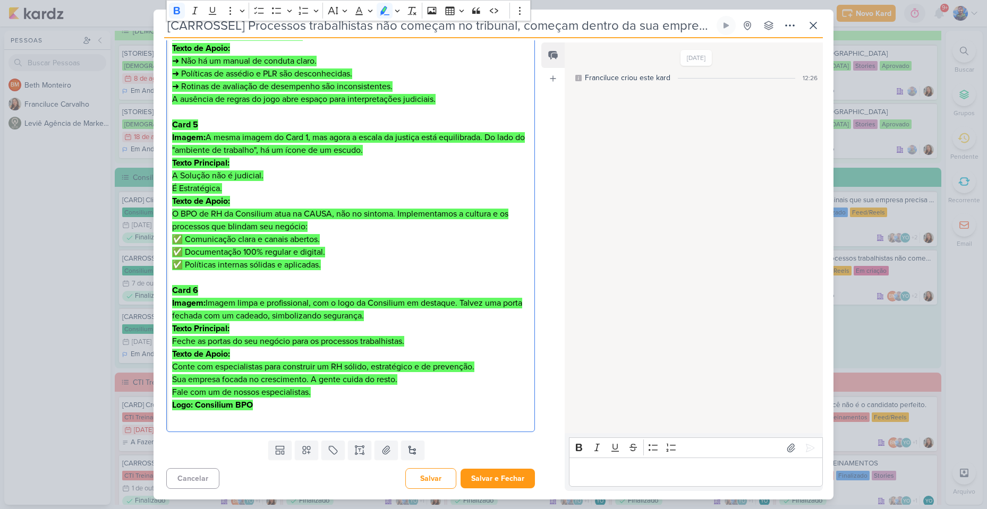
click at [410, 150] on p "Imagem: A mesma imagem do Card 1, mas agora a escala da justiça está equilibrad…" at bounding box center [350, 143] width 357 height 25
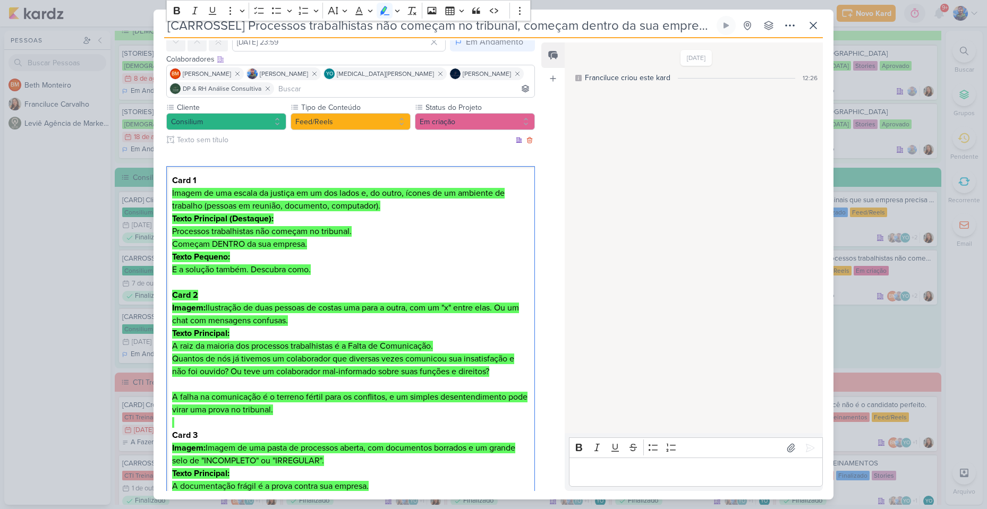
scroll to position [0, 0]
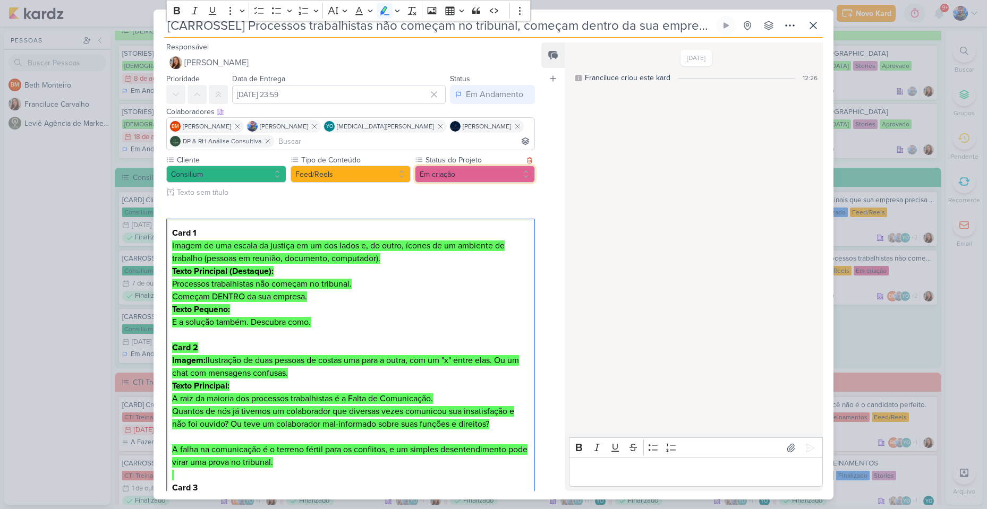
click at [445, 178] on button "Em criação" at bounding box center [475, 174] width 120 height 17
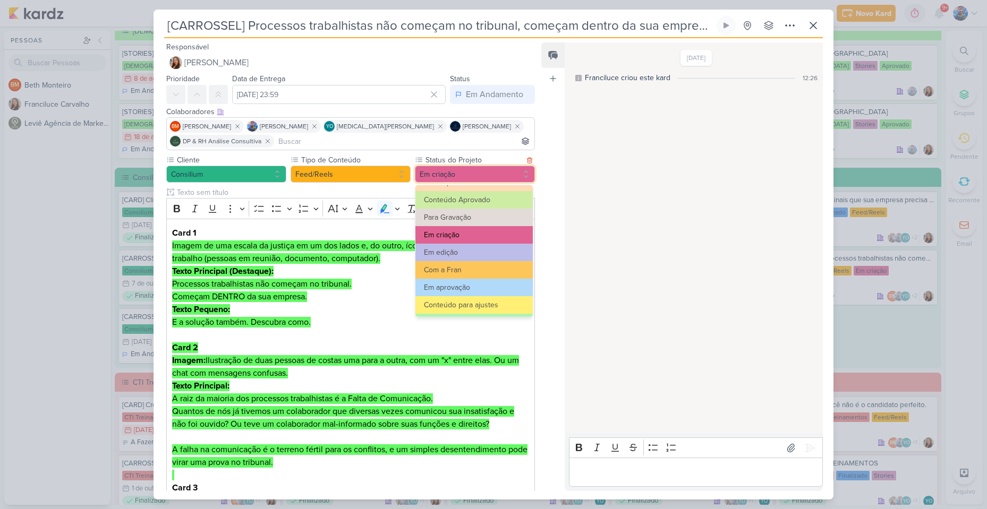
scroll to position [53, 0]
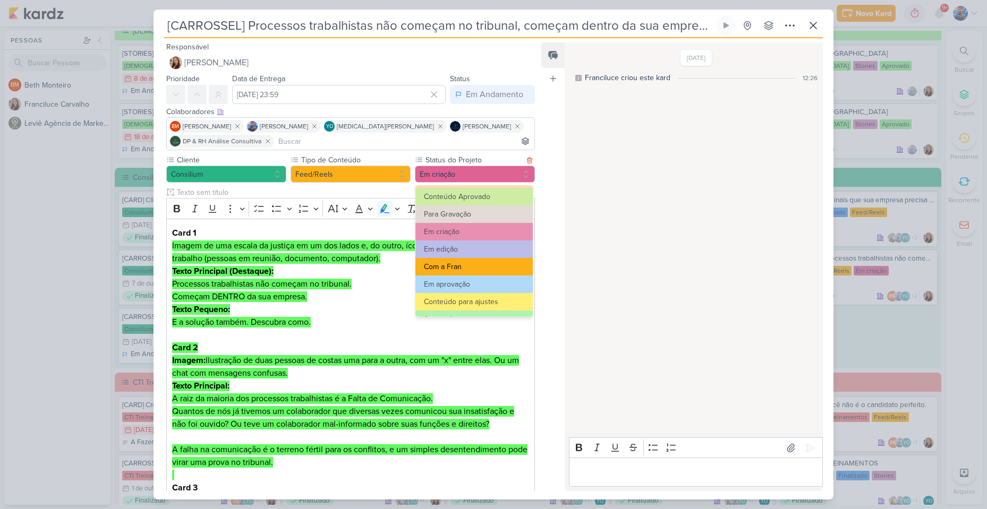
click at [457, 272] on button "Com a Fran" at bounding box center [473, 267] width 117 height 18
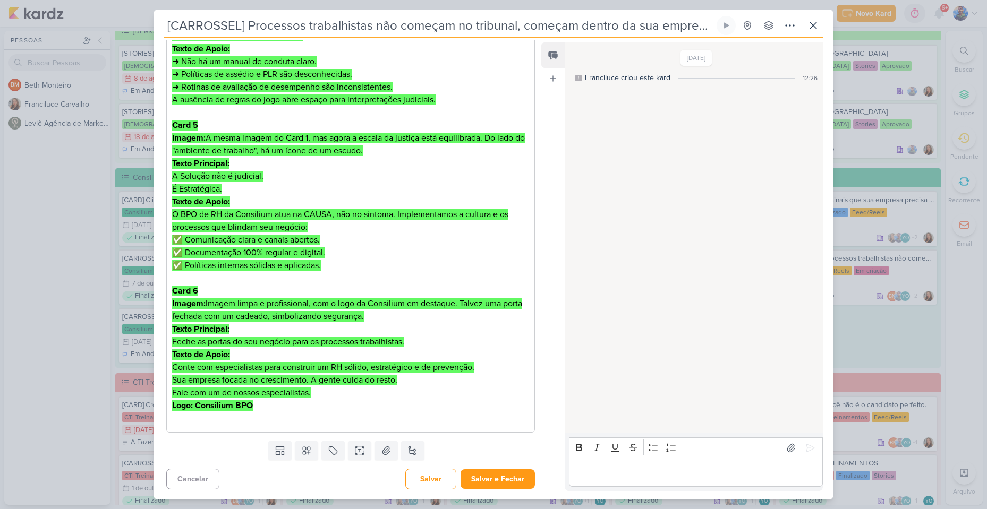
scroll to position [656, 0]
click at [389, 452] on button at bounding box center [385, 450] width 23 height 19
click at [381, 451] on icon at bounding box center [386, 450] width 11 height 11
click at [501, 476] on button "Salvar e Fechar" at bounding box center [497, 479] width 74 height 20
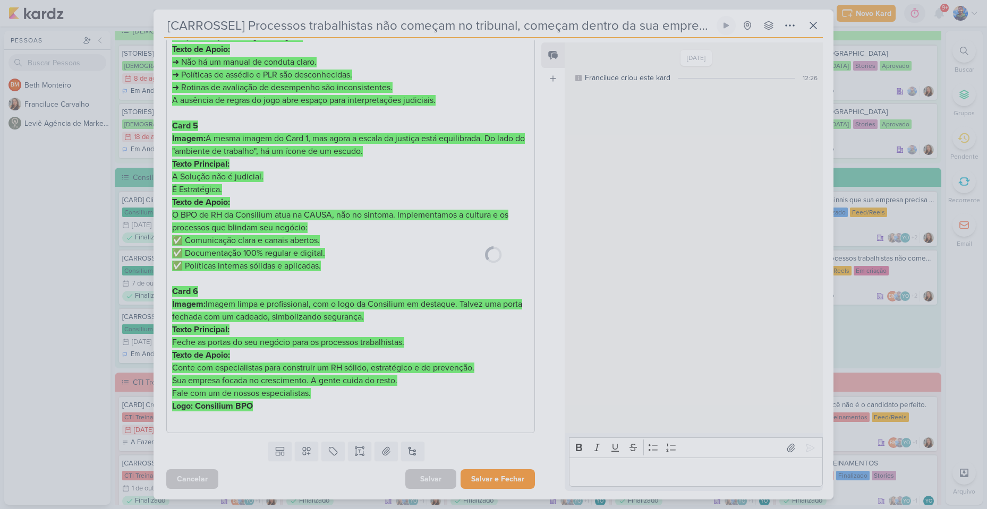
scroll to position [655, 0]
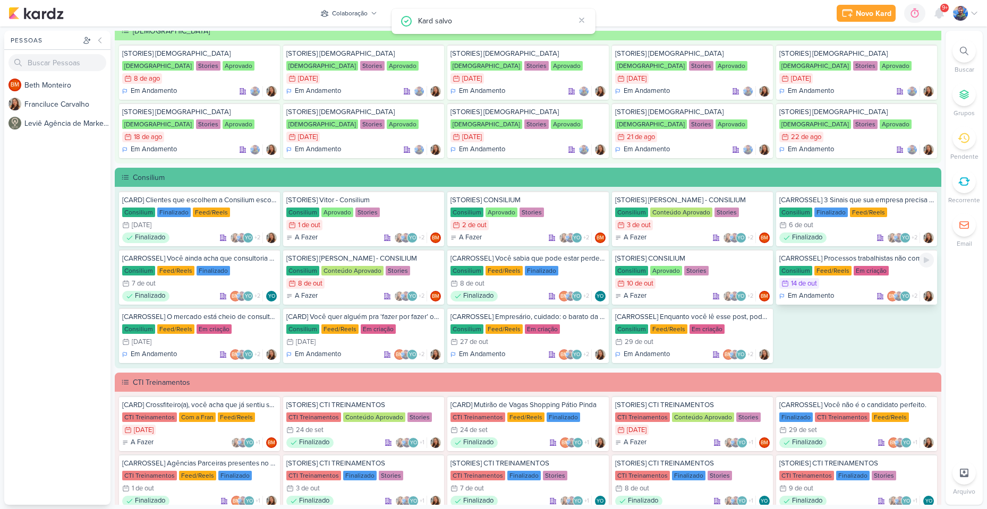
click at [839, 258] on div "[CARROSSEL] Processos trabalhistas não começam no tribunal, começam dentro da s…" at bounding box center [856, 259] width 155 height 10
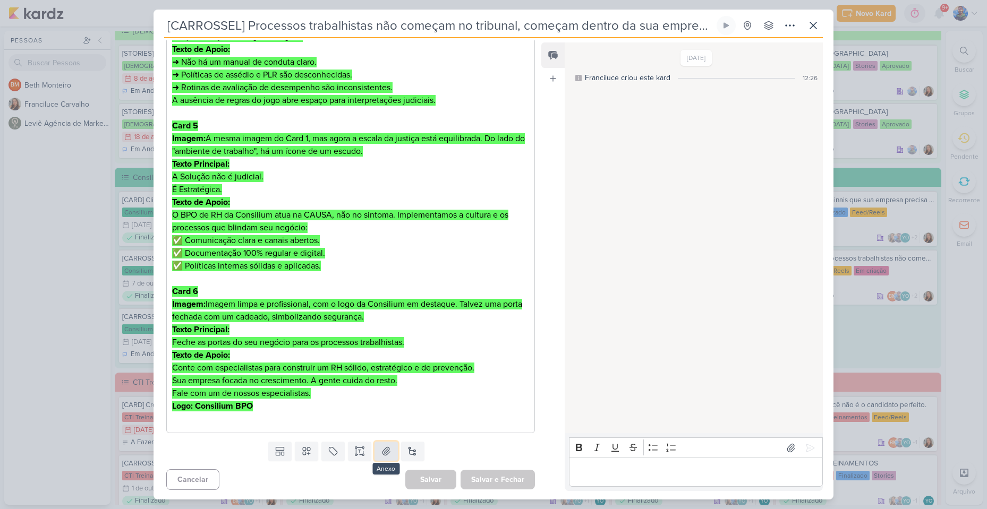
click at [382, 456] on icon at bounding box center [386, 451] width 11 height 11
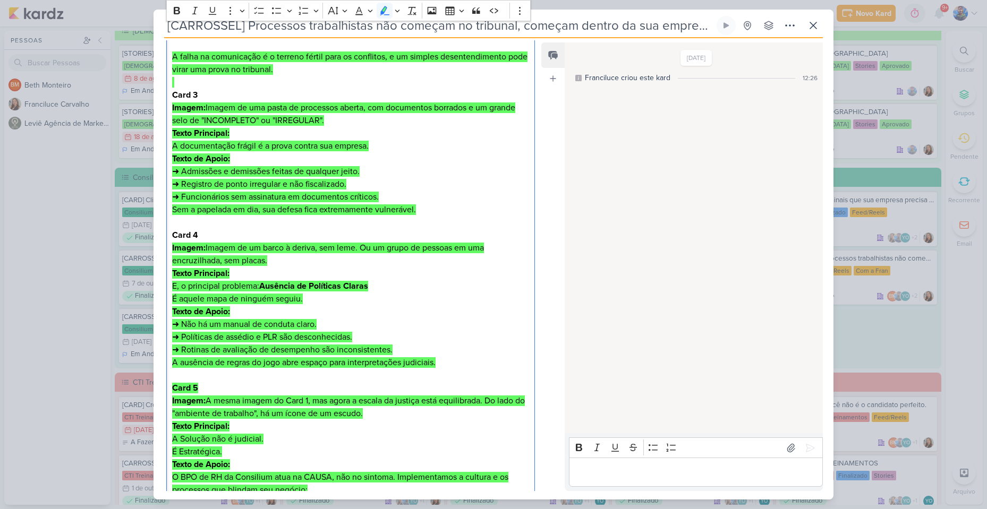
scroll to position [178, 0]
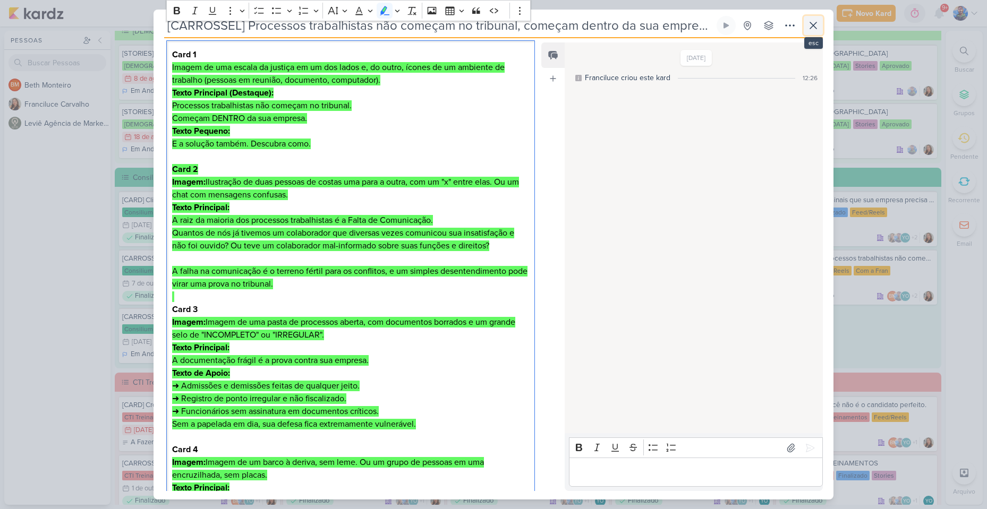
click at [808, 25] on icon at bounding box center [813, 25] width 13 height 13
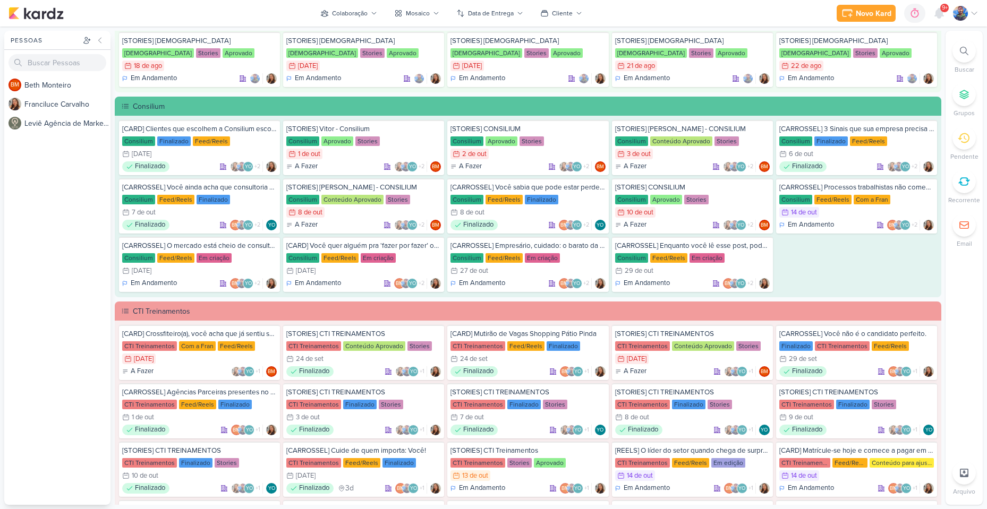
scroll to position [584, 0]
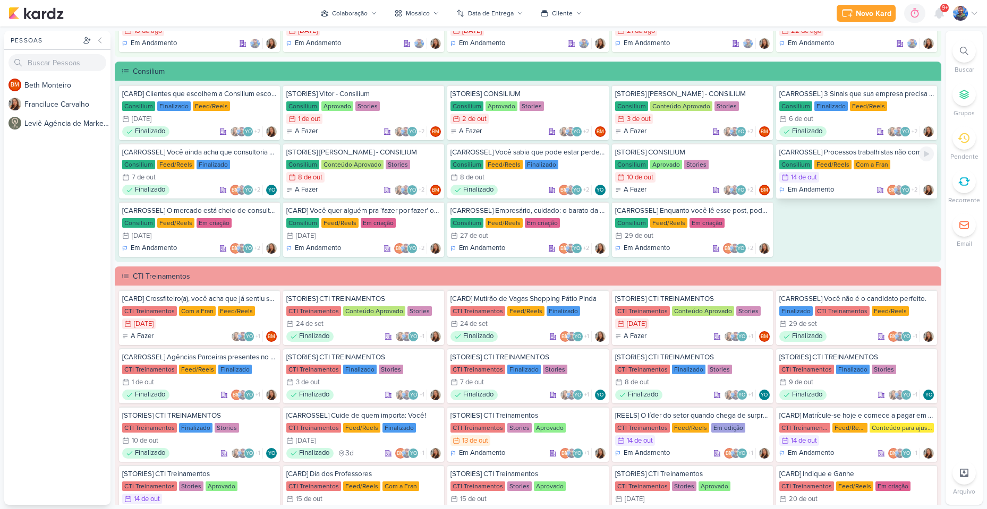
click at [846, 176] on div "14/10 [DATE]" at bounding box center [856, 177] width 155 height 11
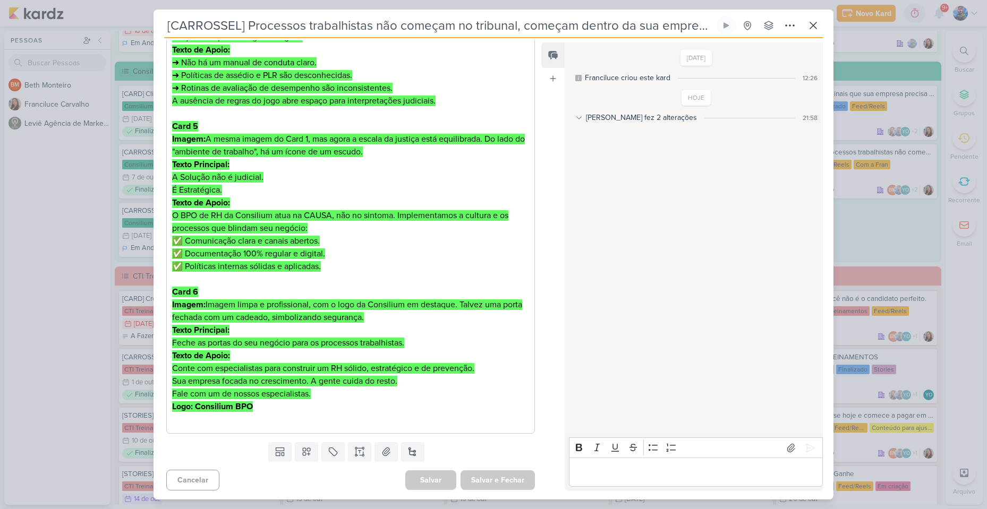
scroll to position [656, 0]
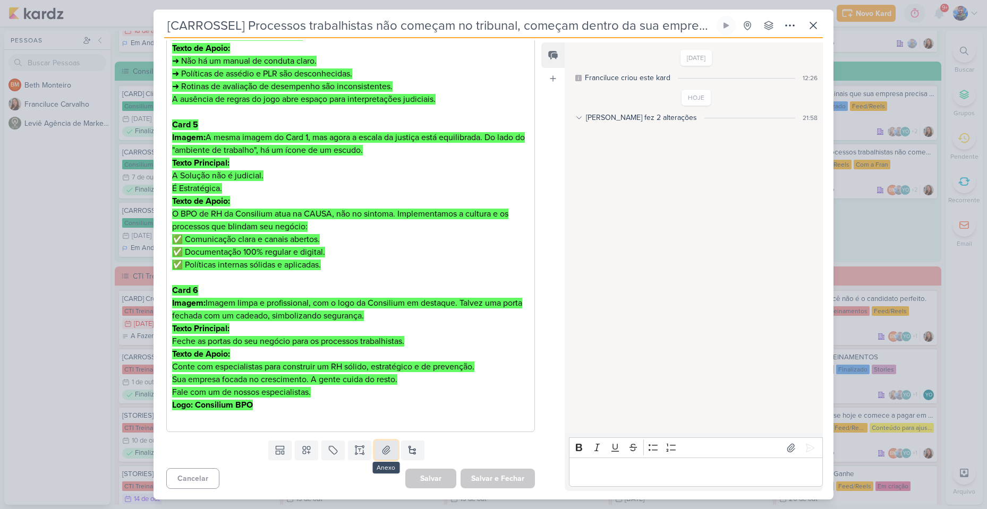
click at [391, 451] on button at bounding box center [385, 450] width 23 height 19
click at [787, 448] on icon at bounding box center [790, 448] width 11 height 11
click at [392, 457] on button at bounding box center [385, 450] width 23 height 19
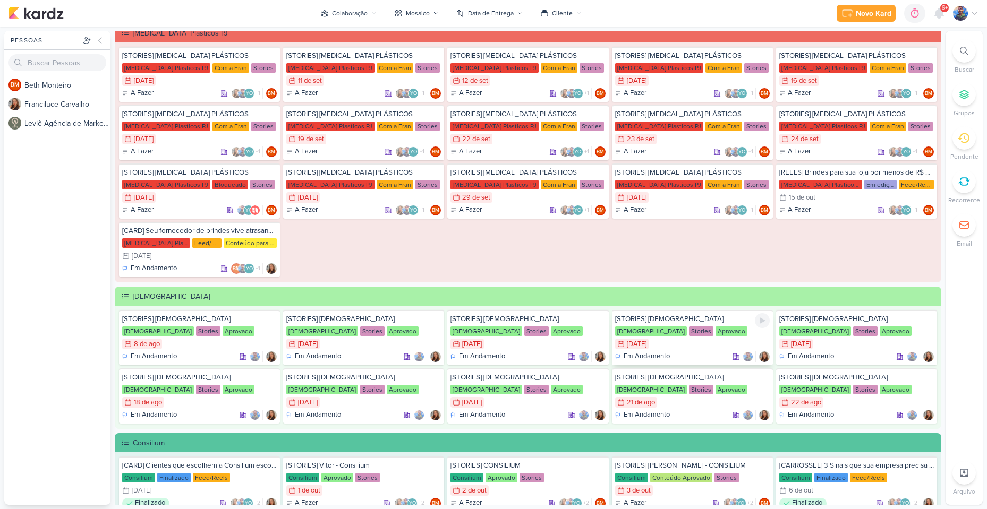
scroll to position [425, 0]
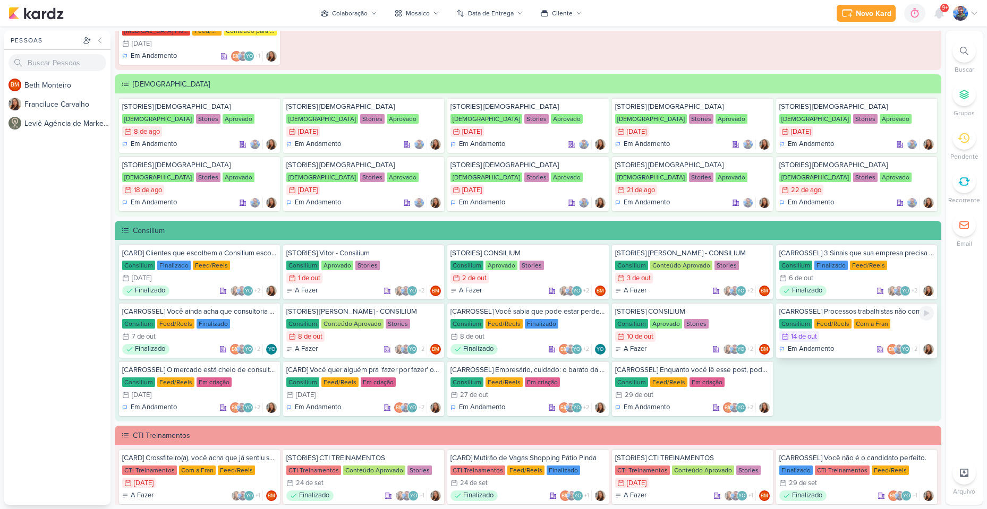
click at [832, 334] on div "14/10 [DATE]" at bounding box center [856, 336] width 155 height 11
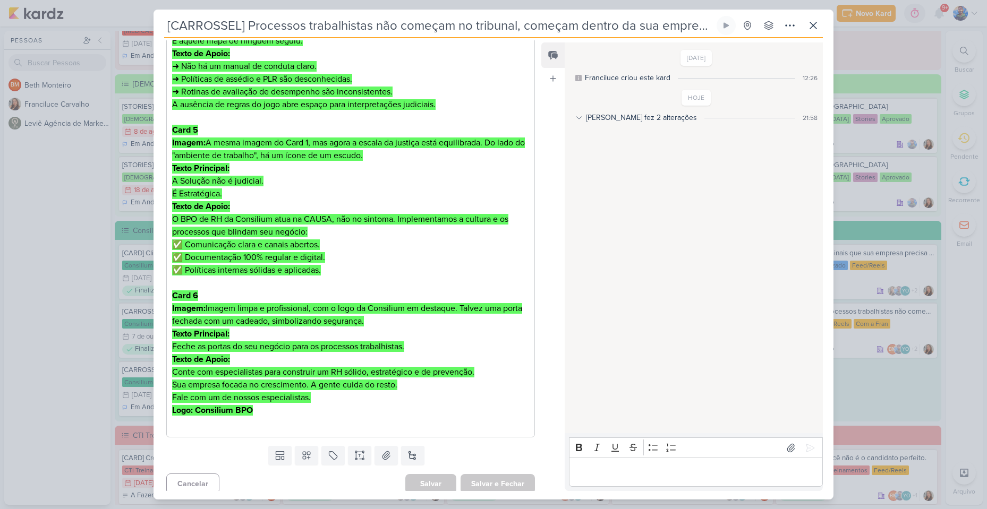
scroll to position [656, 0]
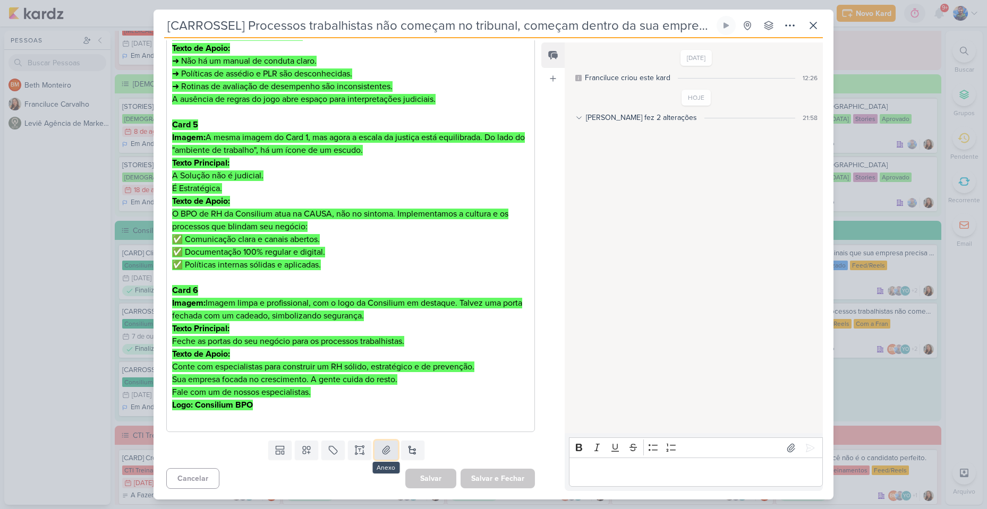
click at [383, 441] on button at bounding box center [385, 450] width 23 height 19
click at [675, 468] on p "Editor editing area: main" at bounding box center [695, 472] width 243 height 13
